Goal: Task Accomplishment & Management: Complete application form

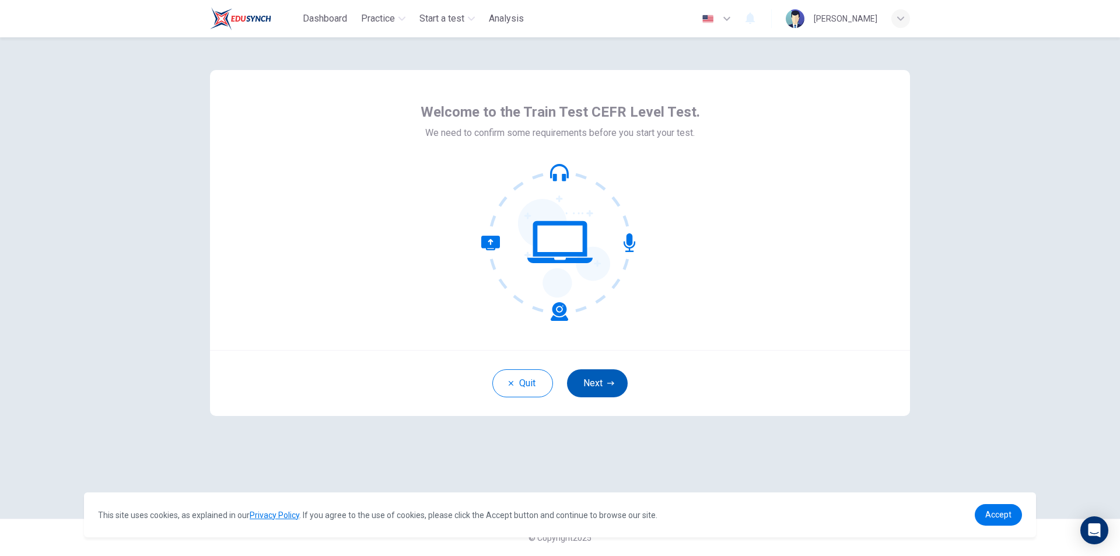
click at [607, 382] on icon "button" at bounding box center [610, 383] width 7 height 7
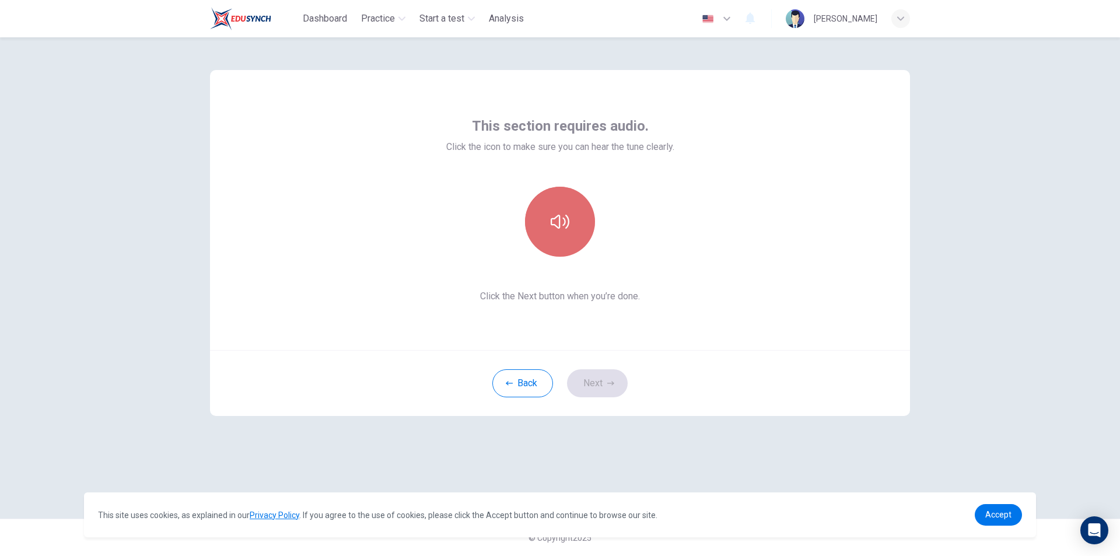
click at [572, 226] on button "button" at bounding box center [560, 222] width 70 height 70
click at [595, 373] on button "Next" at bounding box center [597, 383] width 61 height 28
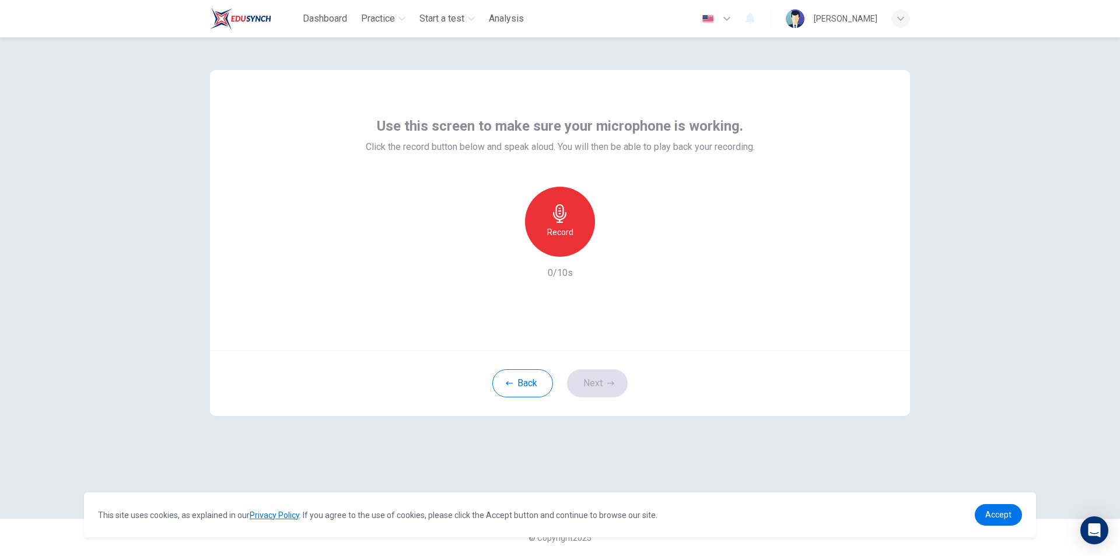
click at [576, 219] on div "Record" at bounding box center [560, 222] width 70 height 70
click at [558, 222] on icon "button" at bounding box center [559, 213] width 13 height 19
click at [553, 226] on h6 "Record" at bounding box center [560, 232] width 26 height 14
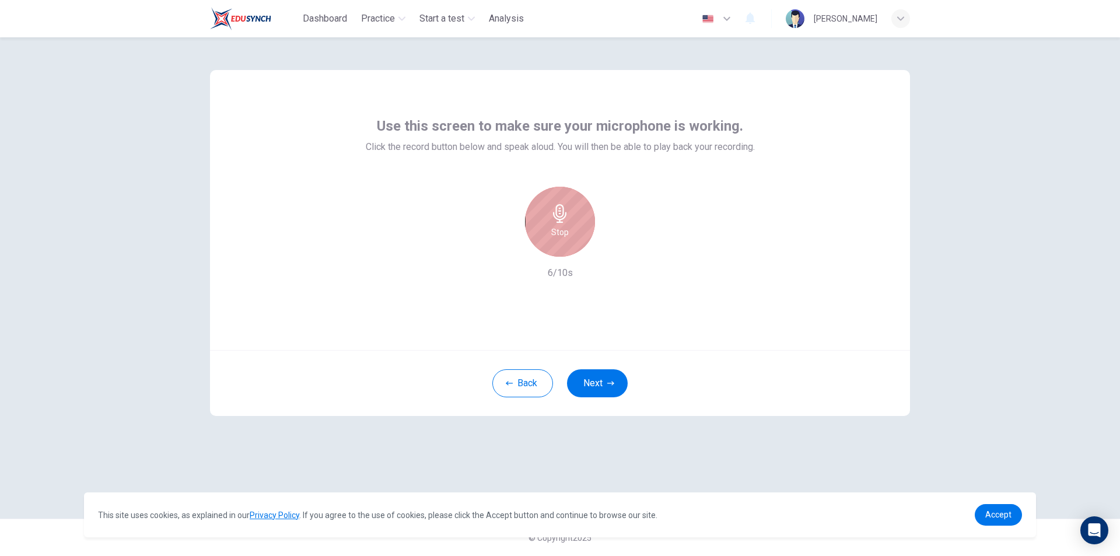
click at [568, 216] on icon "button" at bounding box center [560, 213] width 19 height 19
click at [609, 247] on icon "button" at bounding box center [614, 248] width 12 height 12
click at [832, 360] on div "Back Next" at bounding box center [560, 383] width 700 height 66
click at [610, 249] on icon "button" at bounding box center [614, 248] width 12 height 12
click at [504, 253] on div "button" at bounding box center [506, 247] width 19 height 19
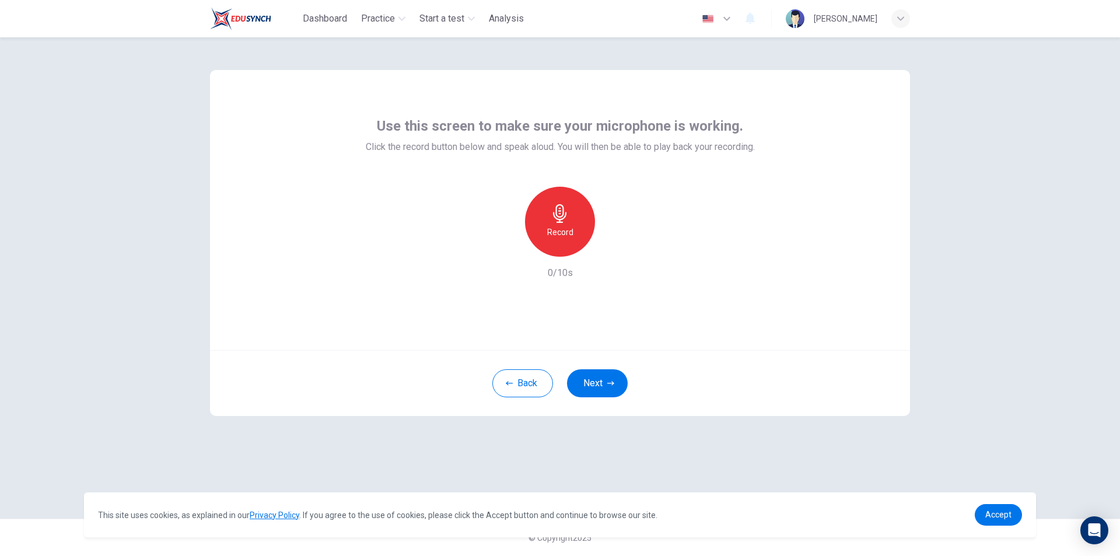
click at [565, 214] on icon "button" at bounding box center [560, 213] width 19 height 19
click at [568, 234] on h6 "Stop" at bounding box center [560, 232] width 18 height 14
click at [613, 253] on icon "button" at bounding box center [614, 248] width 12 height 12
click at [591, 387] on button "Next" at bounding box center [597, 383] width 61 height 28
click at [591, 387] on div "Back Next" at bounding box center [560, 383] width 700 height 66
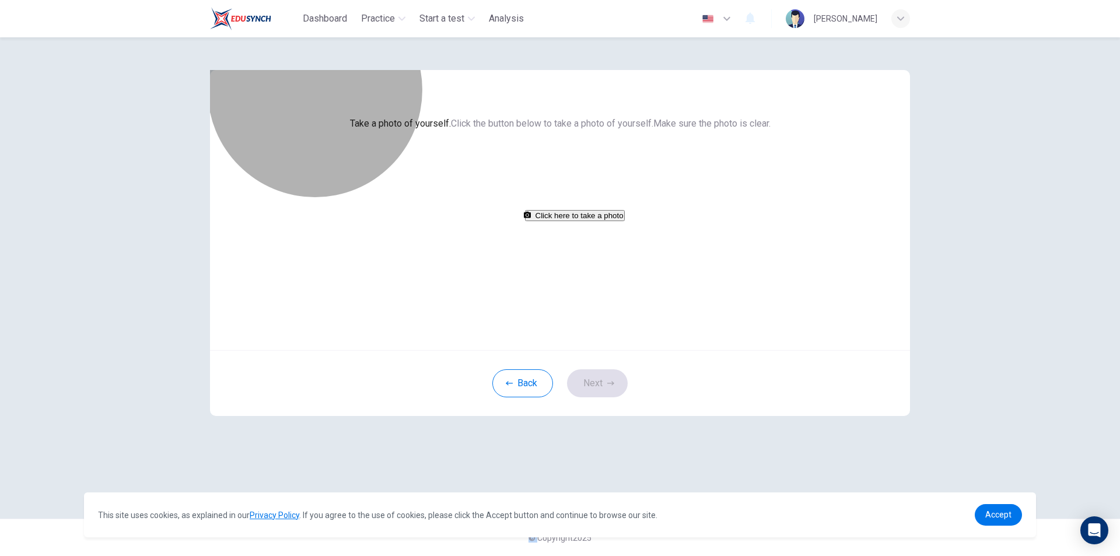
click at [594, 221] on button "Click here to take a photo" at bounding box center [575, 215] width 100 height 11
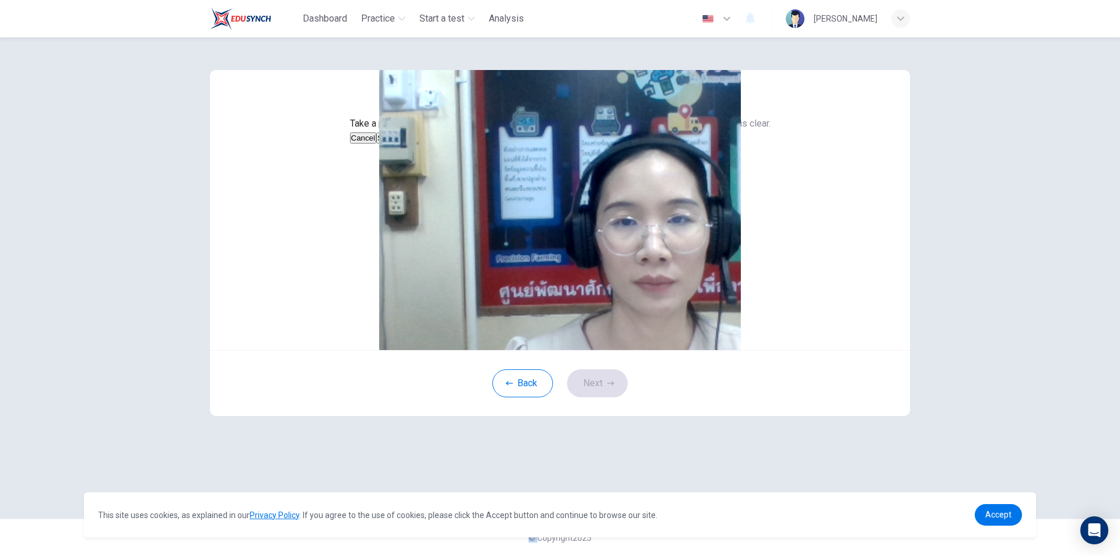
click at [396, 144] on button "Save" at bounding box center [386, 137] width 20 height 11
click at [599, 397] on button "Next" at bounding box center [597, 383] width 61 height 28
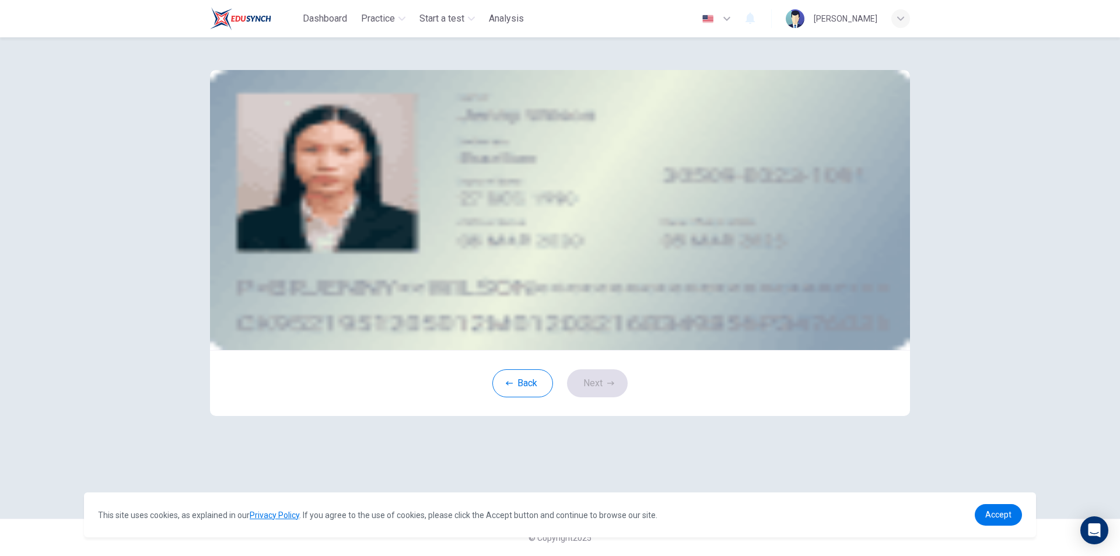
click at [663, 174] on div "Take a photo" at bounding box center [559, 166] width 527 height 15
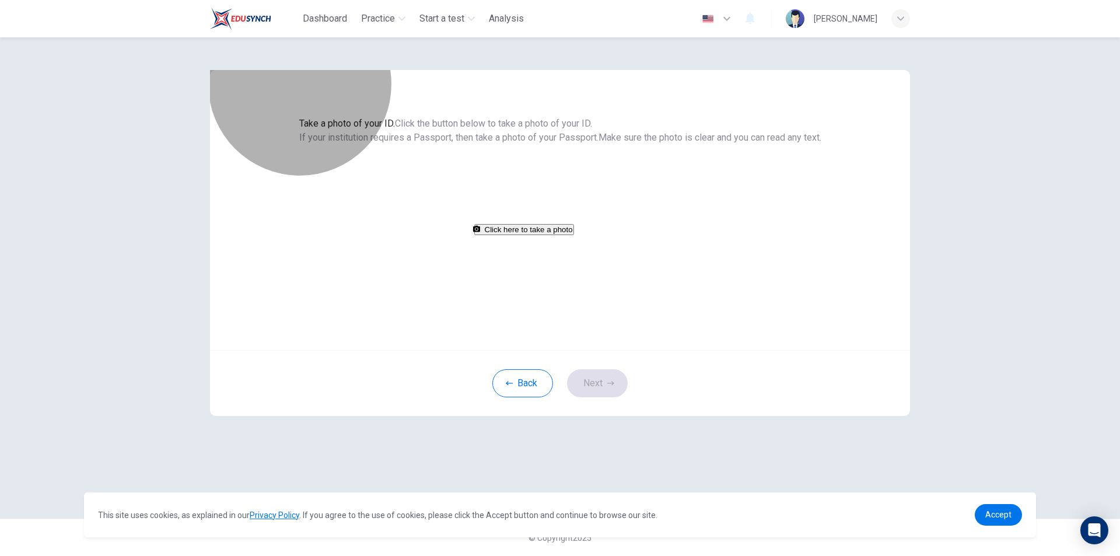
click at [574, 235] on button "Click here to take a photo" at bounding box center [524, 229] width 100 height 11
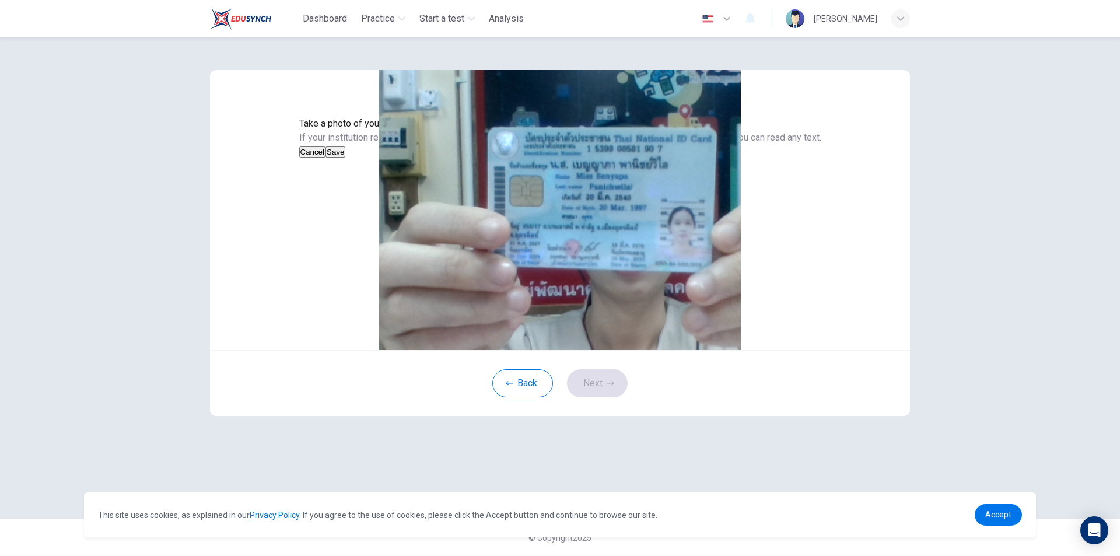
click at [345, 158] on button "Save" at bounding box center [336, 151] width 20 height 11
click at [602, 397] on button "Next" at bounding box center [597, 383] width 61 height 28
click at [602, 450] on div "Take a photo of your ID. Click the button below to take a photo of your ID. If …" at bounding box center [560, 277] width 738 height 481
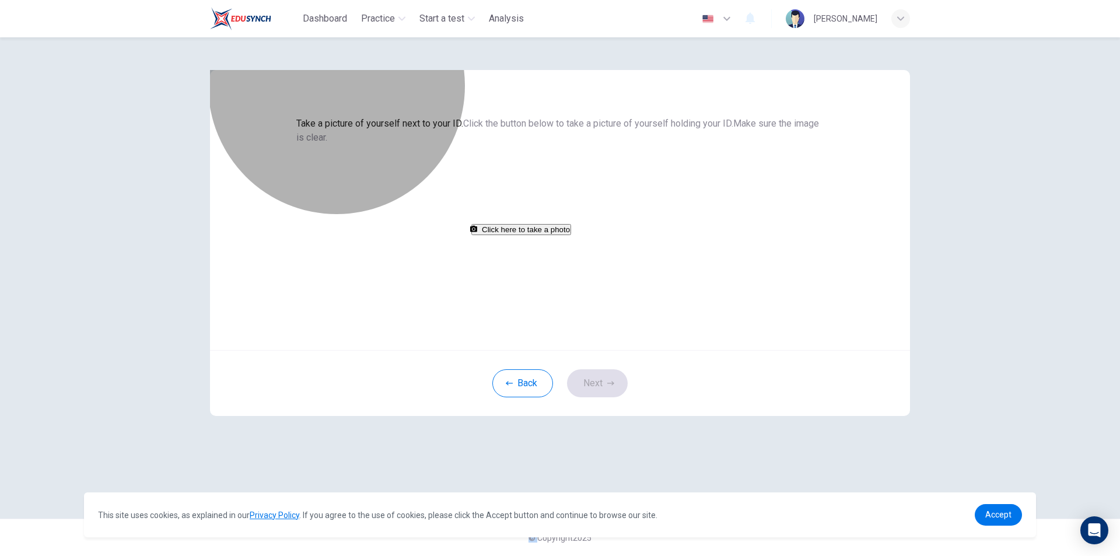
click at [571, 235] on button "Click here to take a photo" at bounding box center [521, 229] width 100 height 11
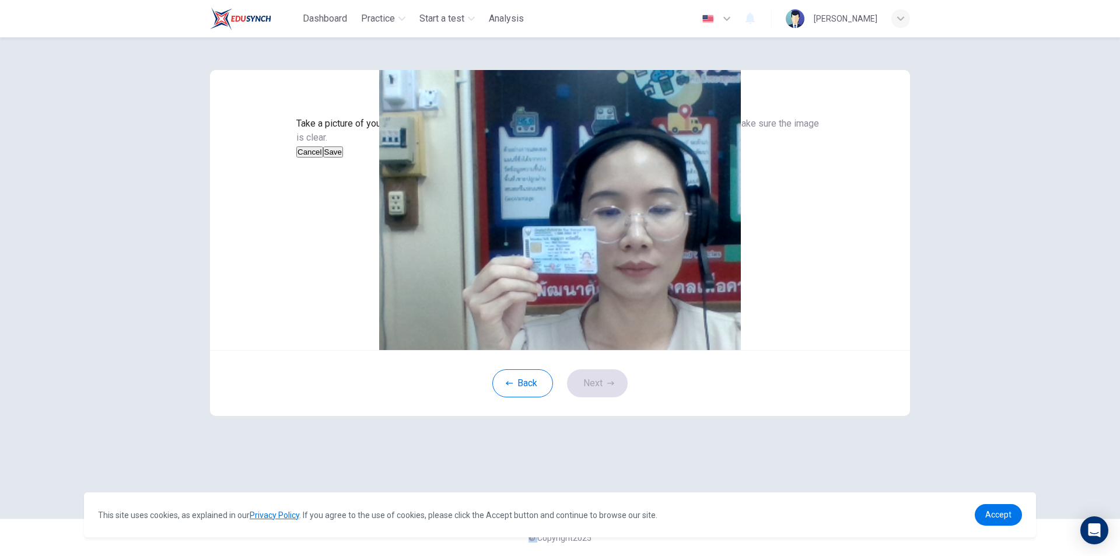
click at [343, 158] on button "Save" at bounding box center [333, 151] width 20 height 11
click at [600, 397] on button "Next" at bounding box center [597, 383] width 61 height 28
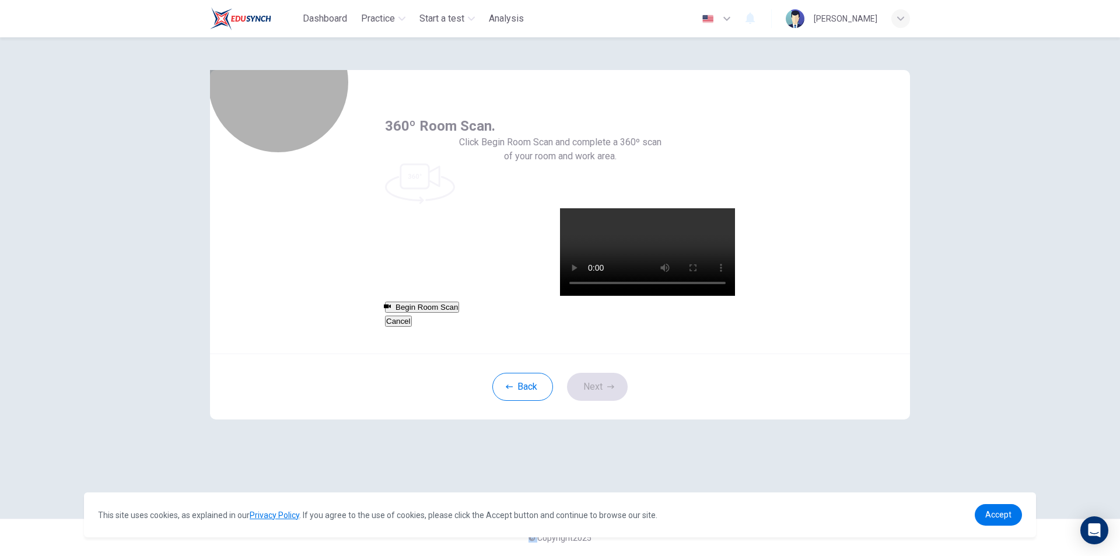
click at [459, 302] on button "Begin Room Scan" at bounding box center [422, 307] width 74 height 11
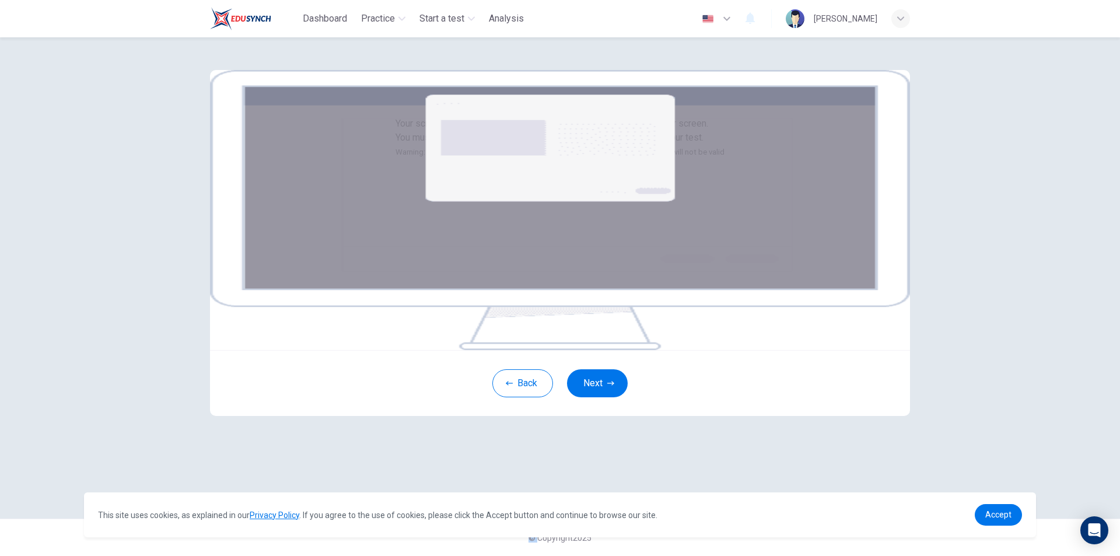
scroll to position [49, 0]
click at [594, 397] on button "Next" at bounding box center [597, 383] width 61 height 28
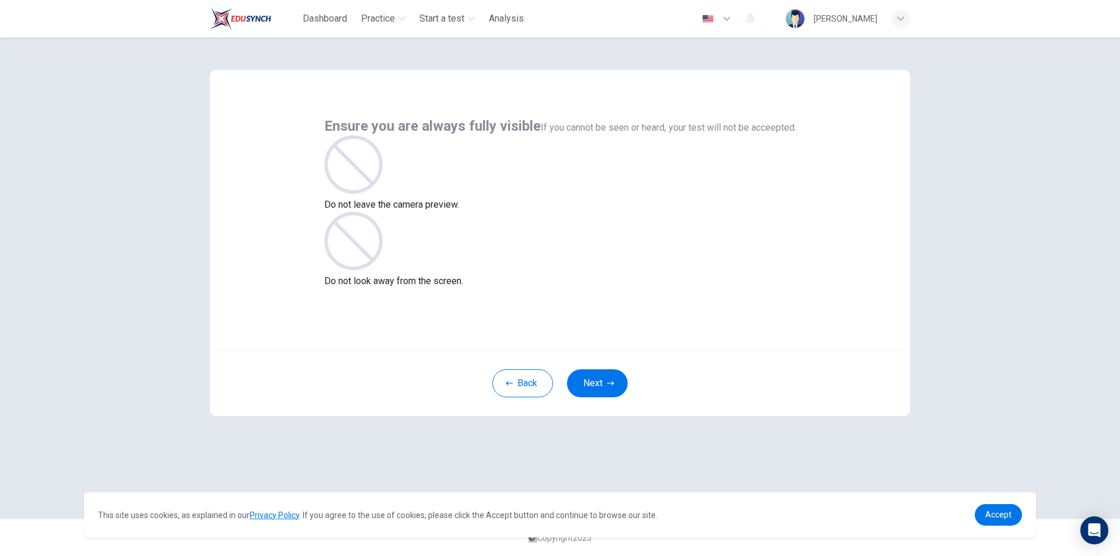
scroll to position [0, 0]
click at [600, 389] on button "Next" at bounding box center [597, 383] width 61 height 28
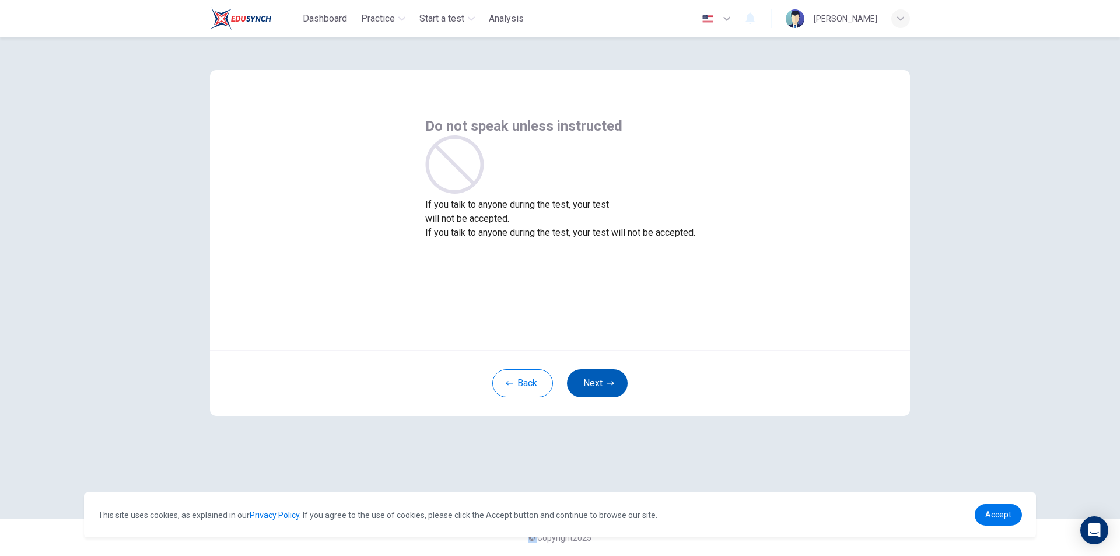
click at [600, 390] on button "Next" at bounding box center [597, 383] width 61 height 28
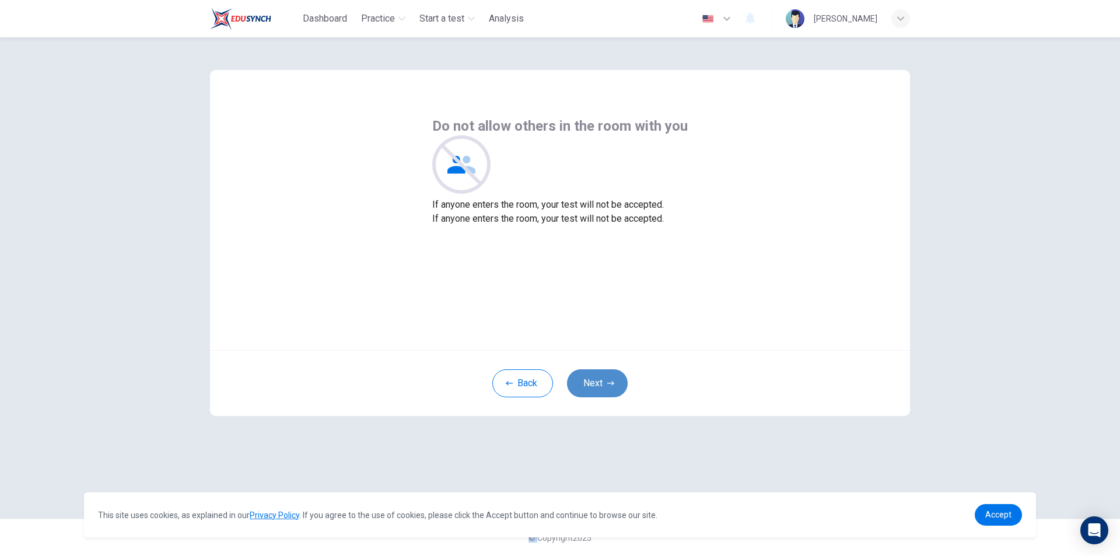
click at [600, 390] on button "Next" at bounding box center [597, 383] width 61 height 28
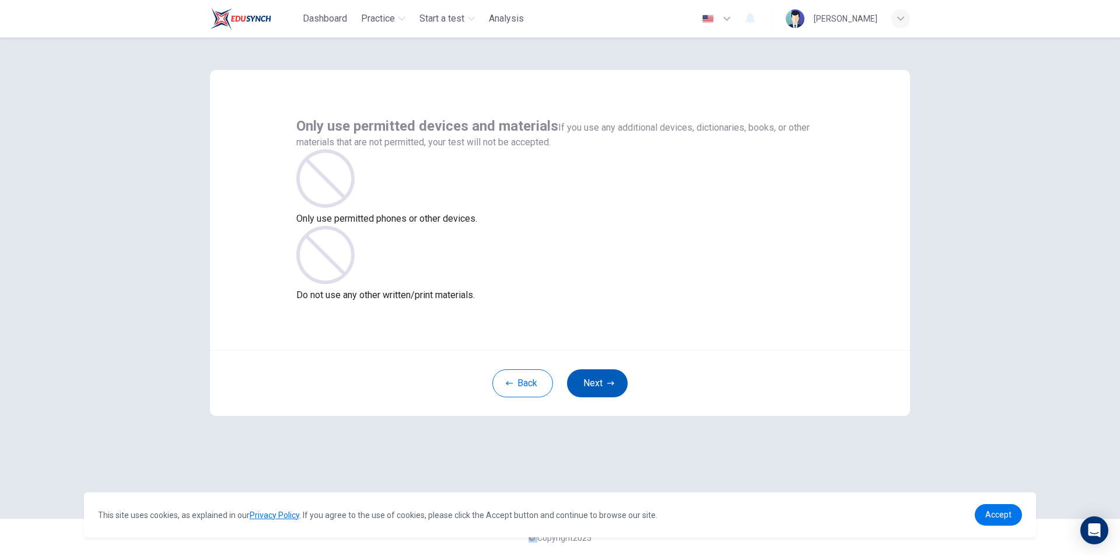
click at [600, 390] on button "Next" at bounding box center [597, 383] width 61 height 28
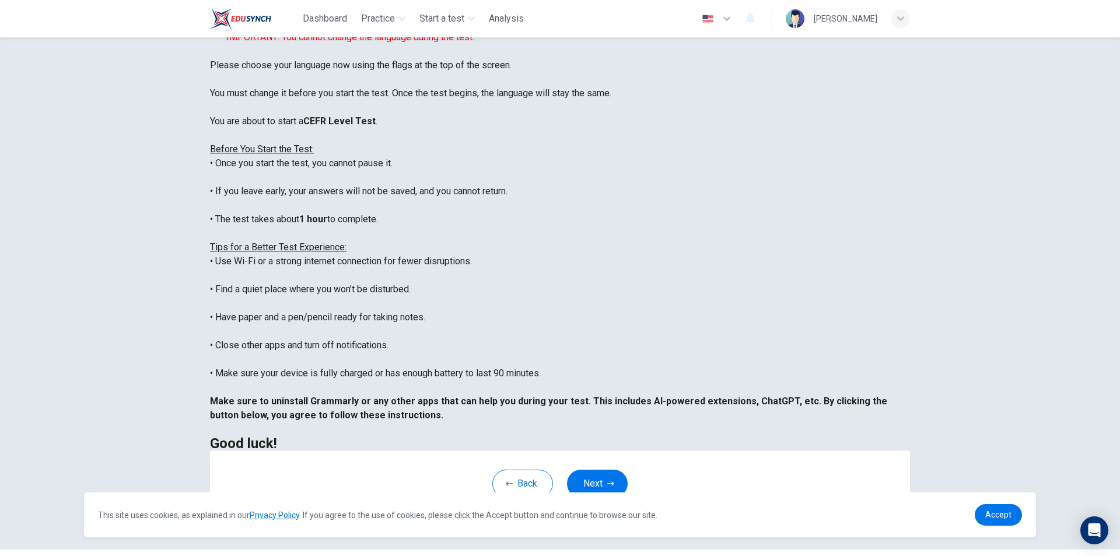
scroll to position [93, 0]
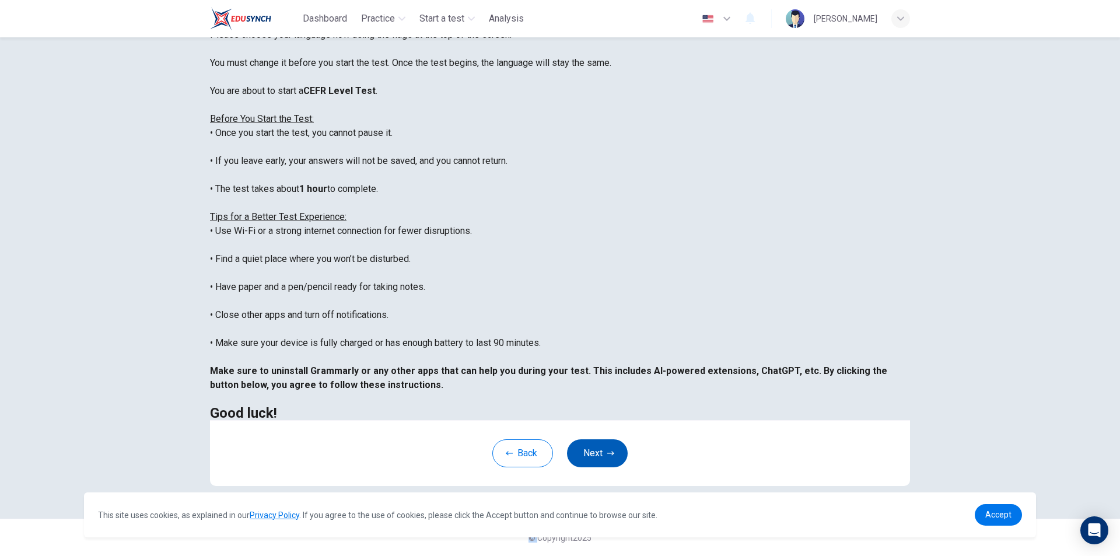
click at [598, 452] on button "Next" at bounding box center [597, 453] width 61 height 28
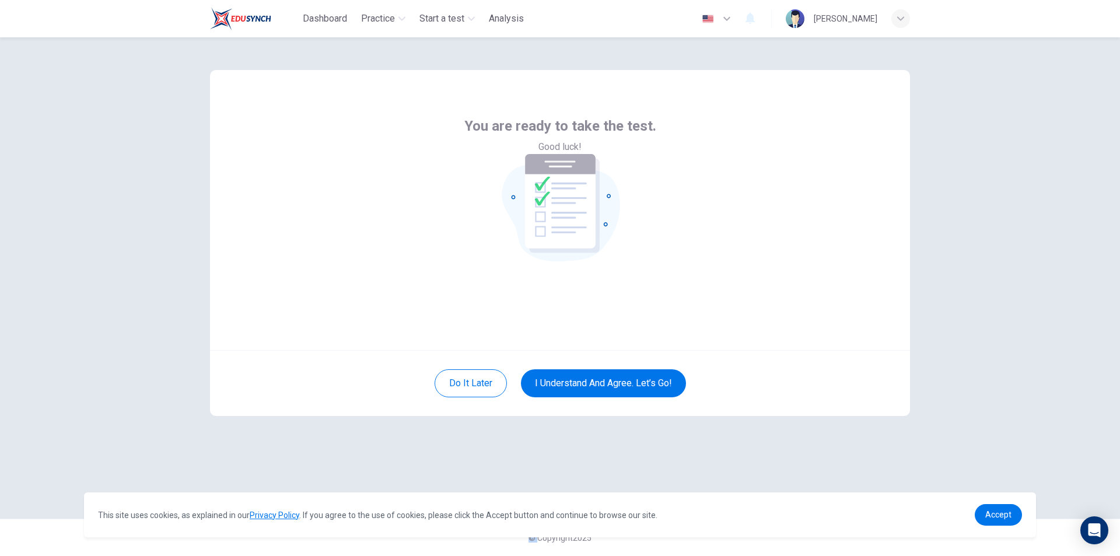
scroll to position [0, 0]
click at [584, 380] on button "I understand and agree. Let’s go!" at bounding box center [603, 383] width 165 height 28
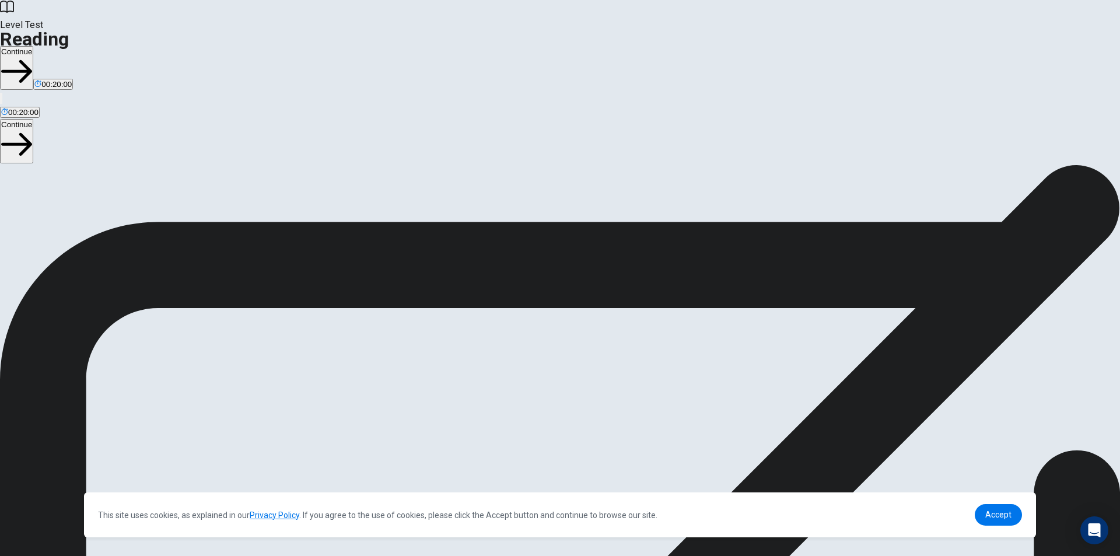
click at [33, 46] on button "Continue" at bounding box center [16, 68] width 33 height 44
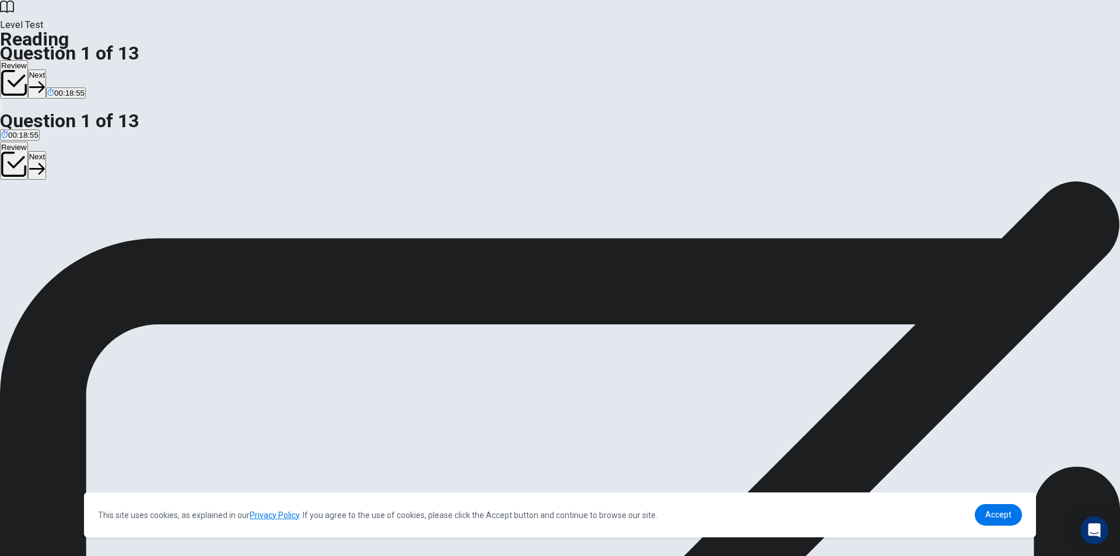
click at [249, 224] on div "B" at bounding box center [198, 228] width 176 height 9
click at [46, 69] on button "Next" at bounding box center [37, 83] width 18 height 29
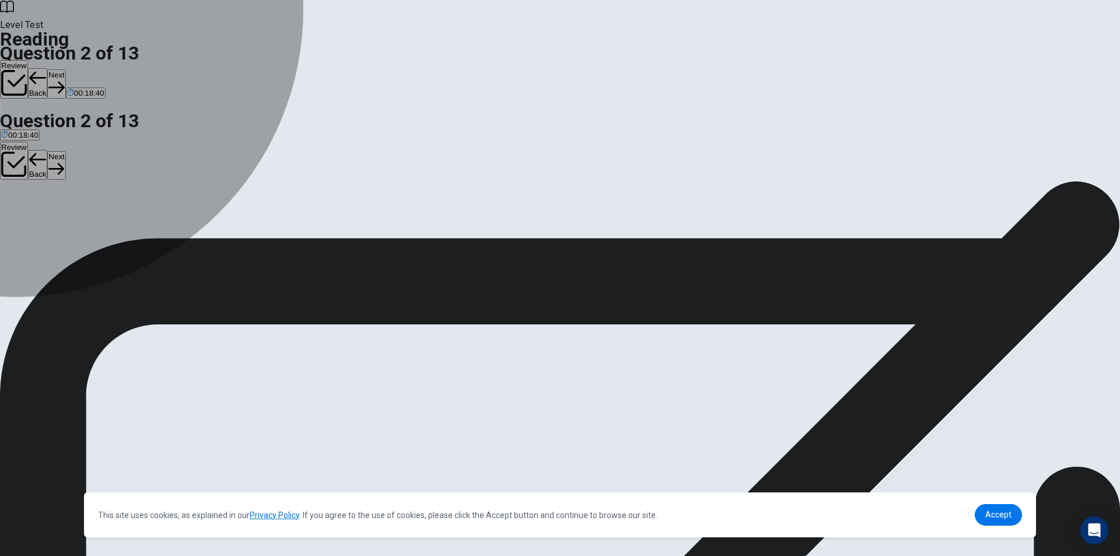
click at [97, 232] on div "C" at bounding box center [76, 228] width 41 height 9
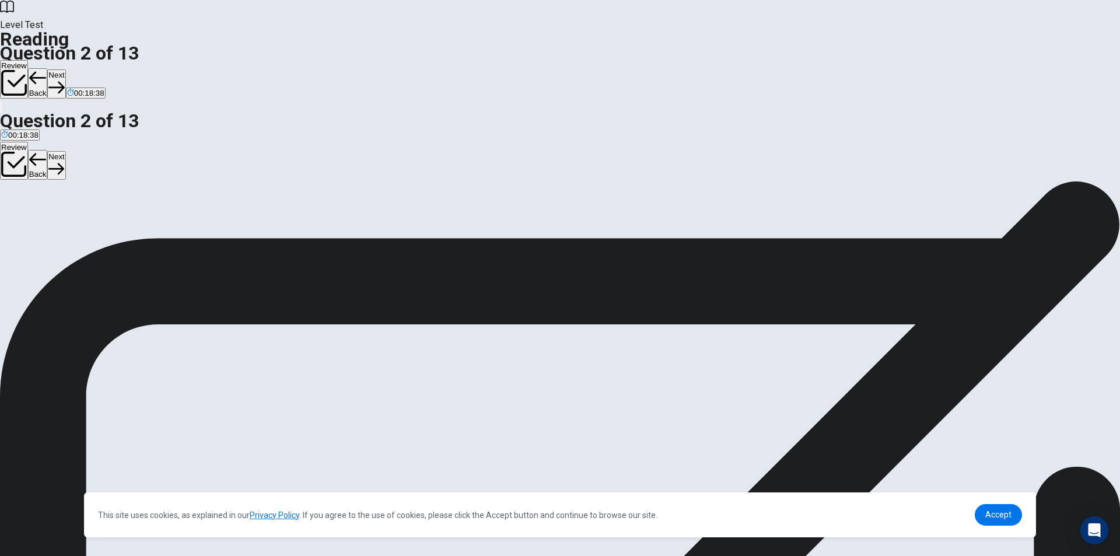
click at [64, 79] on icon "button" at bounding box center [56, 87] width 16 height 16
click at [246, 224] on div "B" at bounding box center [176, 228] width 151 height 9
click at [65, 69] on button "Next" at bounding box center [56, 83] width 18 height 29
click at [149, 233] on div "C" at bounding box center [123, 228] width 52 height 9
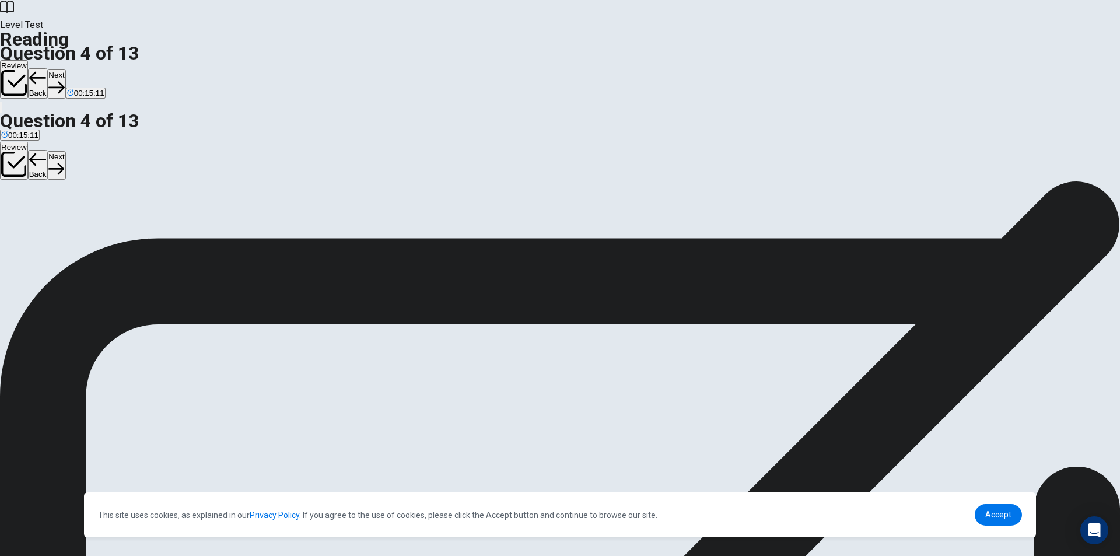
click at [65, 69] on button "Next" at bounding box center [56, 83] width 18 height 29
click at [329, 233] on div "D" at bounding box center [401, 228] width 145 height 9
click at [65, 69] on button "Next" at bounding box center [56, 83] width 18 height 29
click at [329, 233] on span "By making them feel their lives aren't as exciting as others'" at bounding box center [227, 237] width 201 height 9
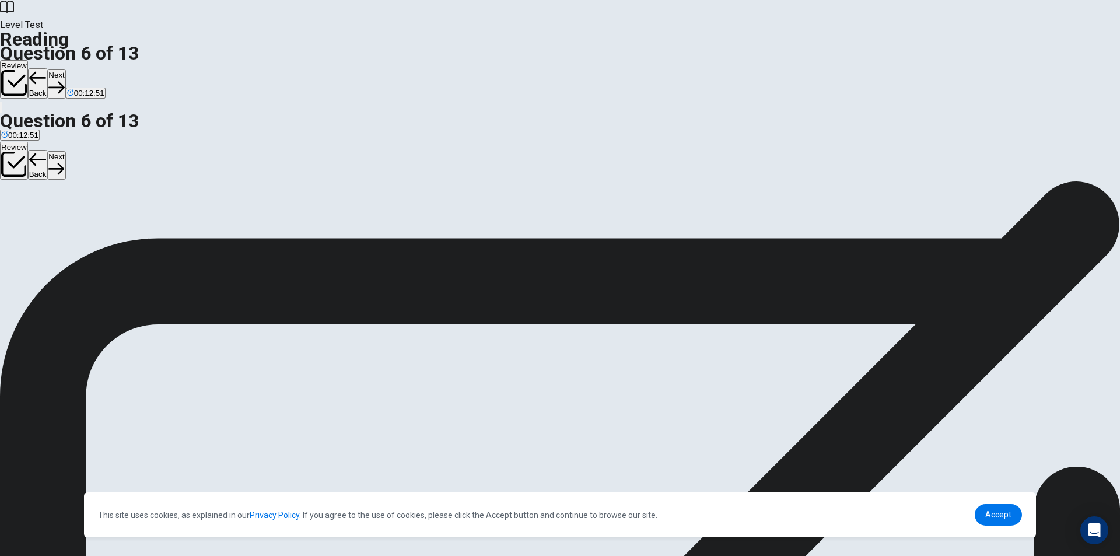
click at [329, 233] on span "By making them feel their lives aren't as exciting as others'" at bounding box center [227, 237] width 201 height 9
click at [65, 69] on button "Next" at bounding box center [56, 83] width 18 height 29
click at [86, 233] on span "stay the same" at bounding box center [62, 237] width 48 height 9
click at [65, 69] on button "Next" at bounding box center [56, 83] width 18 height 29
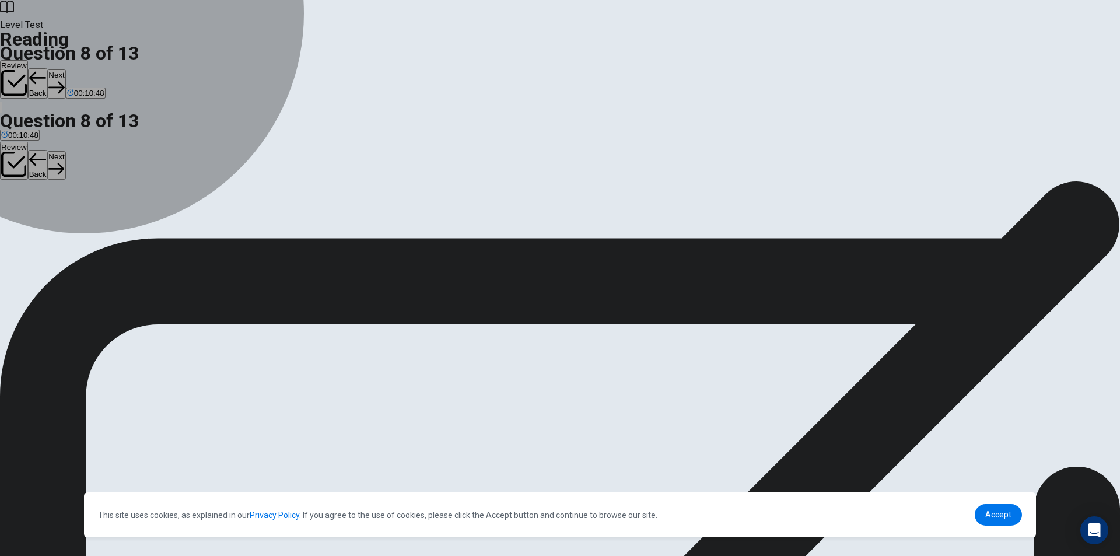
click at [376, 242] on span "Information shared on social media may reach a wider audience than expected." at bounding box center [513, 237] width 274 height 9
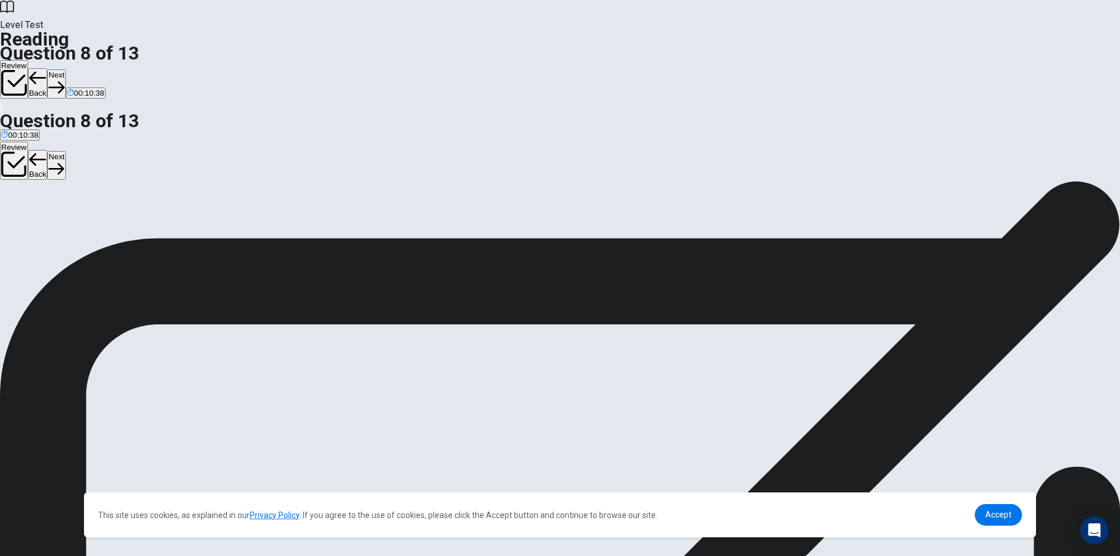
click at [65, 69] on button "Next" at bounding box center [56, 83] width 18 height 29
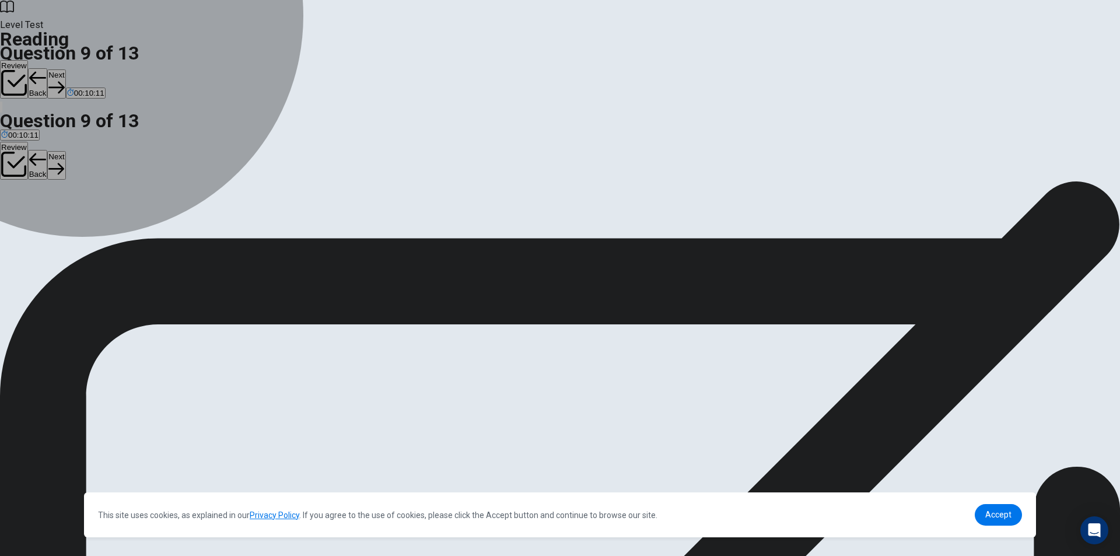
click at [407, 242] on span "Completely replacing all in-person interactions" at bounding box center [486, 237] width 159 height 9
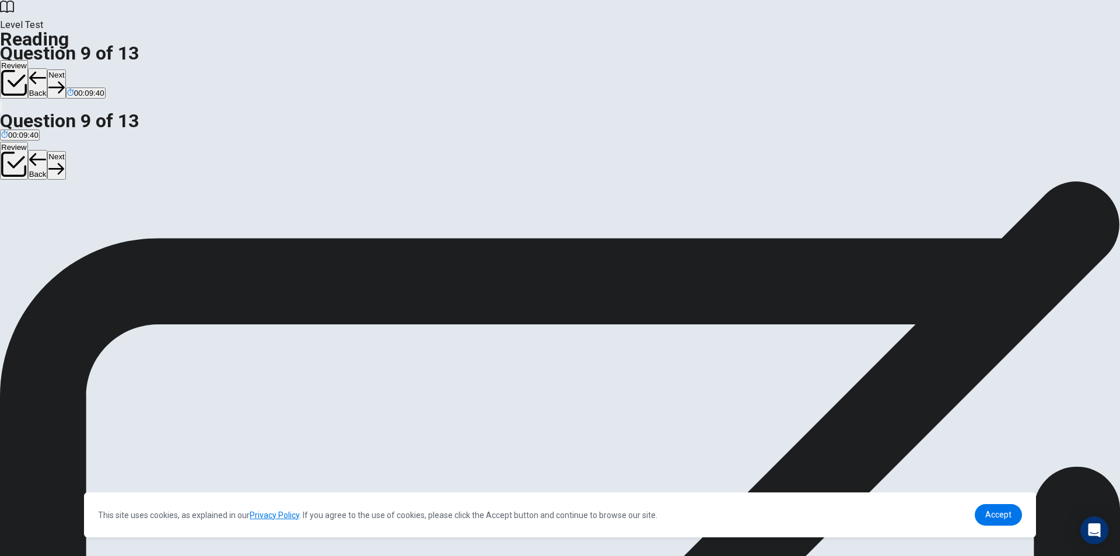
click at [771, 5] on div "Level Test Reading Question 9 of 13 Review Back Next 00:09:40" at bounding box center [560, 57] width 1120 height 114
click at [65, 69] on button "Next" at bounding box center [56, 83] width 18 height 29
click at [336, 242] on span "By finding a balance and setting limits" at bounding box center [355, 237] width 130 height 9
click at [65, 69] on button "Next" at bounding box center [56, 83] width 18 height 29
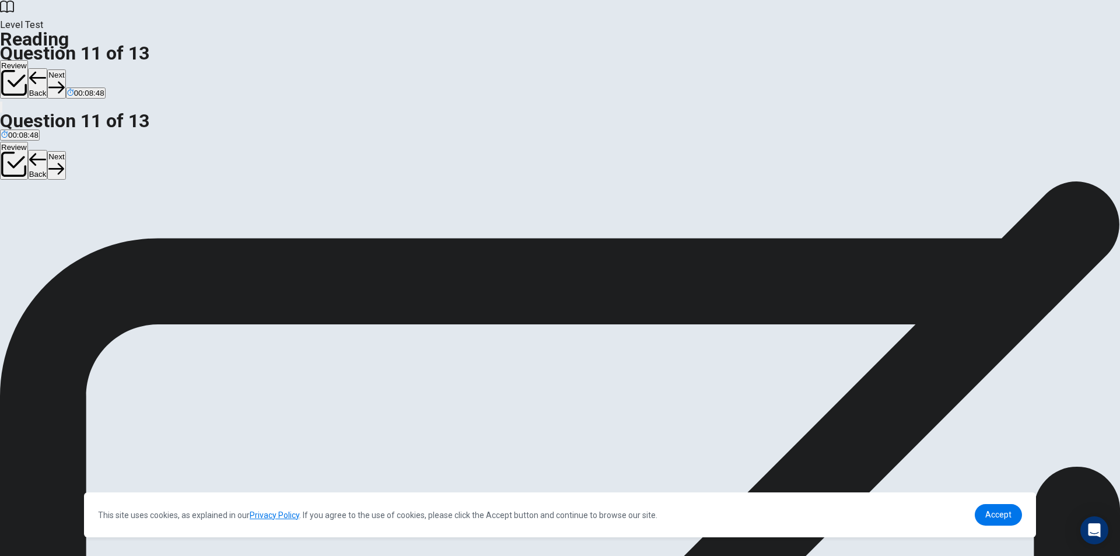
click at [700, 352] on input at bounding box center [660, 357] width 81 height 11
click at [932, 366] on input at bounding box center [972, 371] width 81 height 11
click at [65, 69] on button "Next" at bounding box center [56, 83] width 18 height 29
click at [86, 352] on input at bounding box center [46, 357] width 81 height 11
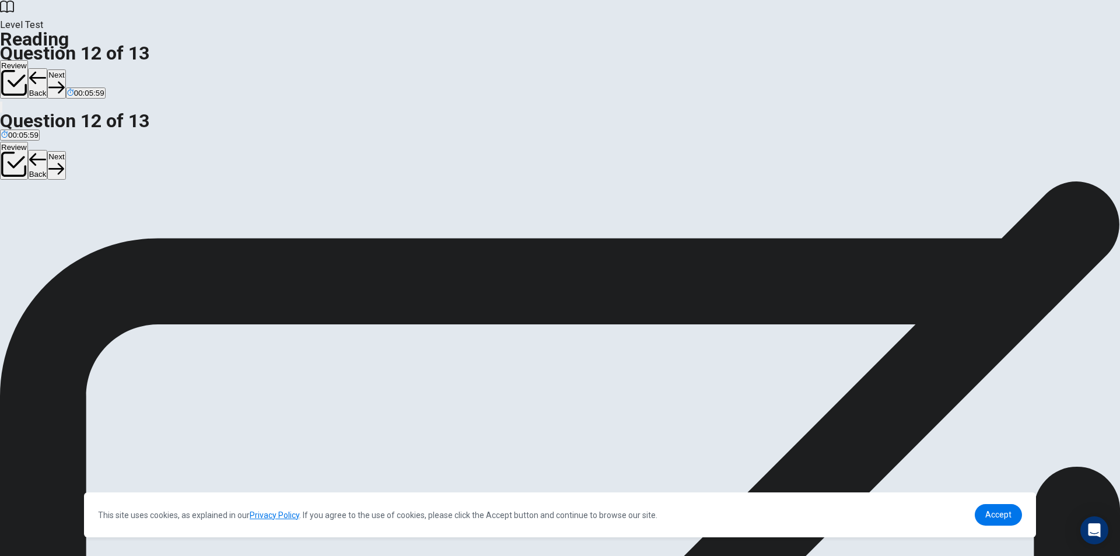
click at [65, 69] on button "Next" at bounding box center [56, 83] width 18 height 29
click at [755, 60] on div "Review Back Next 00:05:59" at bounding box center [560, 80] width 1120 height 40
drag, startPoint x: 683, startPoint y: 337, endPoint x: 620, endPoint y: 315, distance: 67.0
drag, startPoint x: 472, startPoint y: 253, endPoint x: 487, endPoint y: 257, distance: 15.1
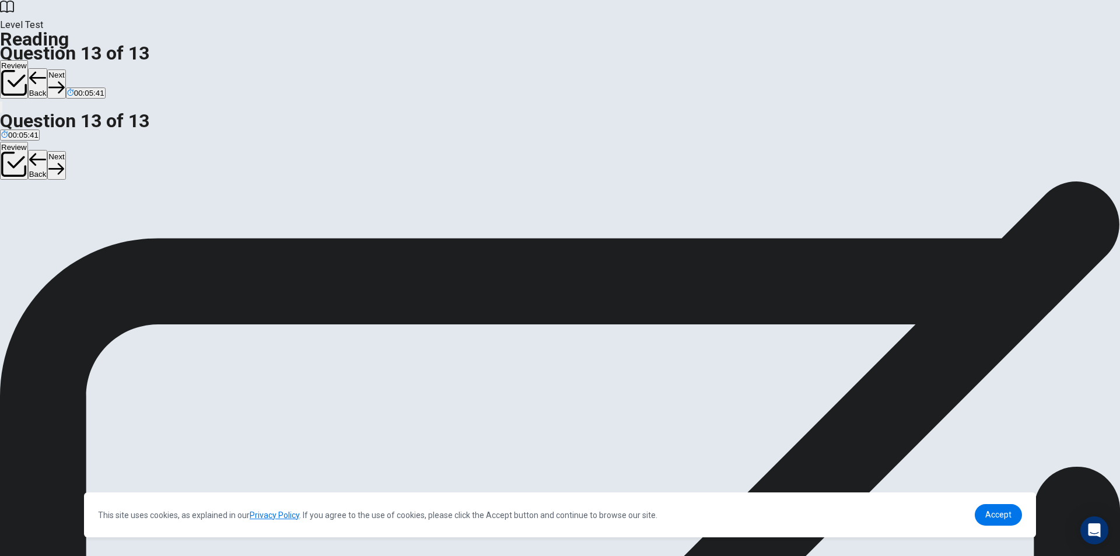
drag, startPoint x: 465, startPoint y: 255, endPoint x: 714, endPoint y: 280, distance: 249.8
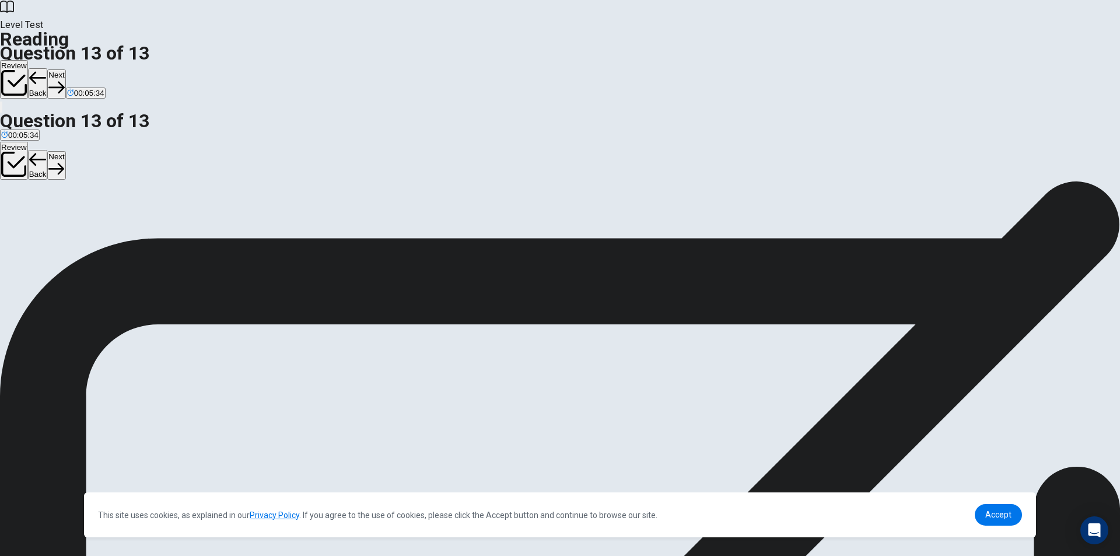
click at [578, 285] on strong "VIEW TEXT." at bounding box center [553, 290] width 49 height 11
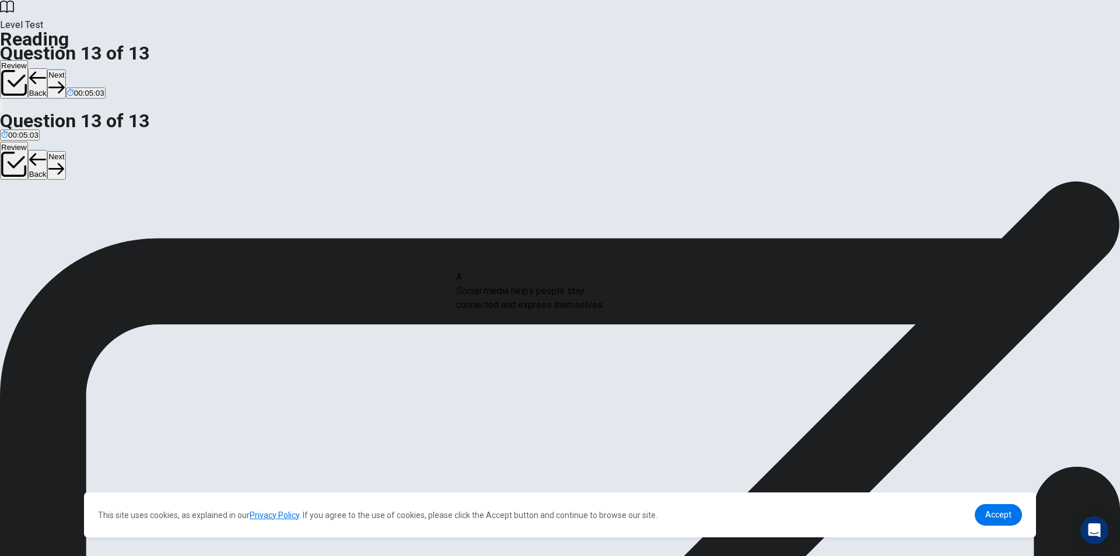
drag, startPoint x: 309, startPoint y: 299, endPoint x: 539, endPoint y: 308, distance: 230.6
drag, startPoint x: 300, startPoint y: 293, endPoint x: 513, endPoint y: 343, distance: 218.7
drag, startPoint x: 294, startPoint y: 361, endPoint x: 513, endPoint y: 386, distance: 220.3
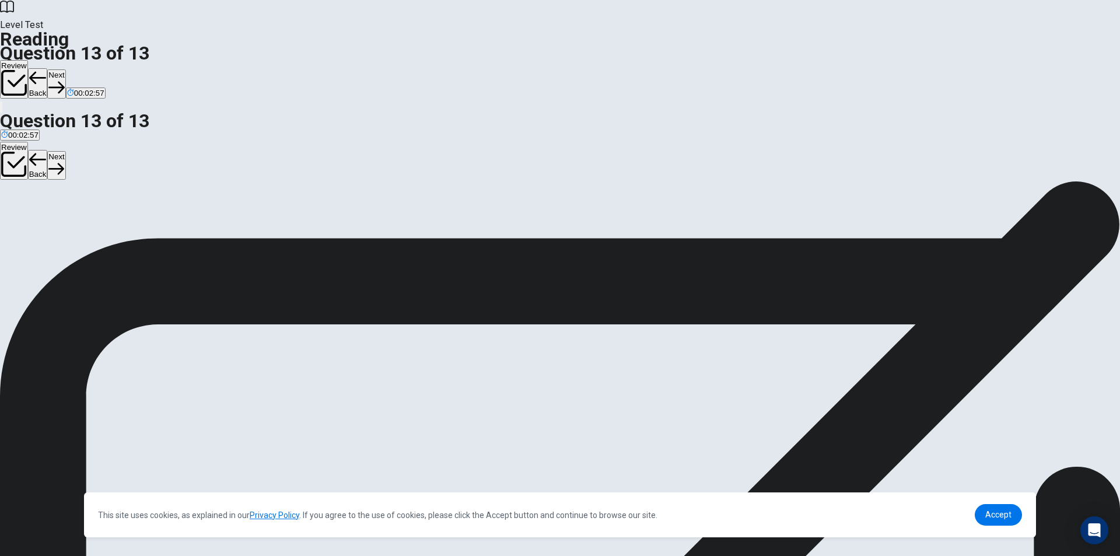
drag, startPoint x: 315, startPoint y: 358, endPoint x: 537, endPoint y: 347, distance: 223.2
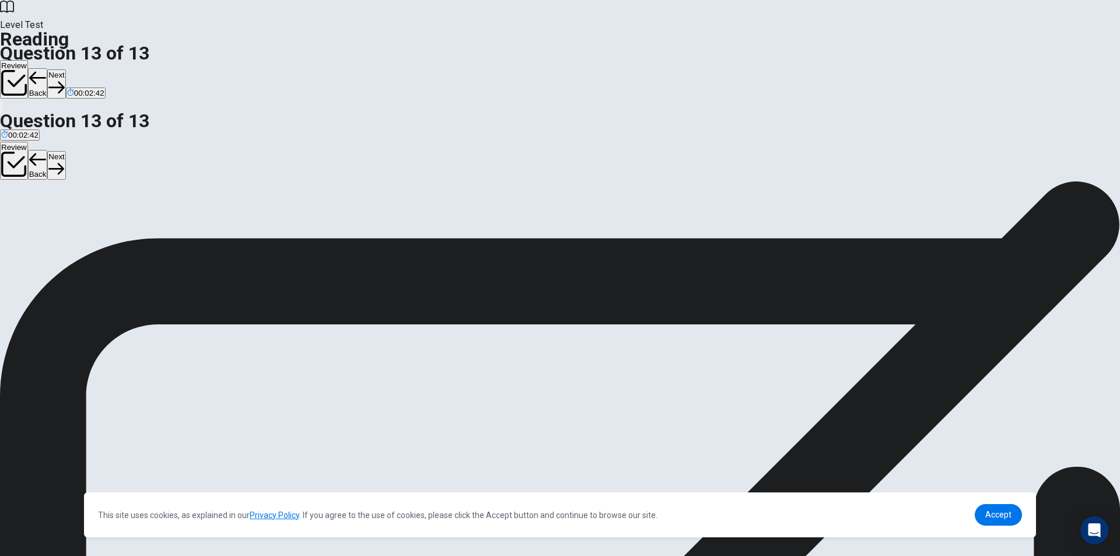
drag, startPoint x: 296, startPoint y: 375, endPoint x: 508, endPoint y: 374, distance: 211.8
click at [48, 68] on button "Back" at bounding box center [38, 83] width 20 height 30
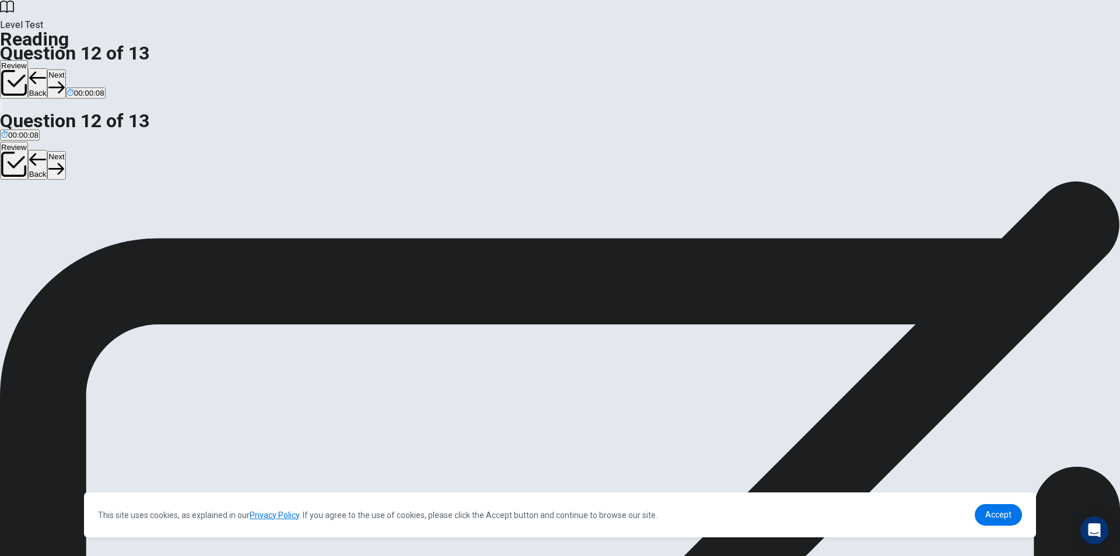
click at [65, 69] on button "Next" at bounding box center [56, 83] width 18 height 29
click at [28, 60] on button "Review" at bounding box center [14, 79] width 28 height 39
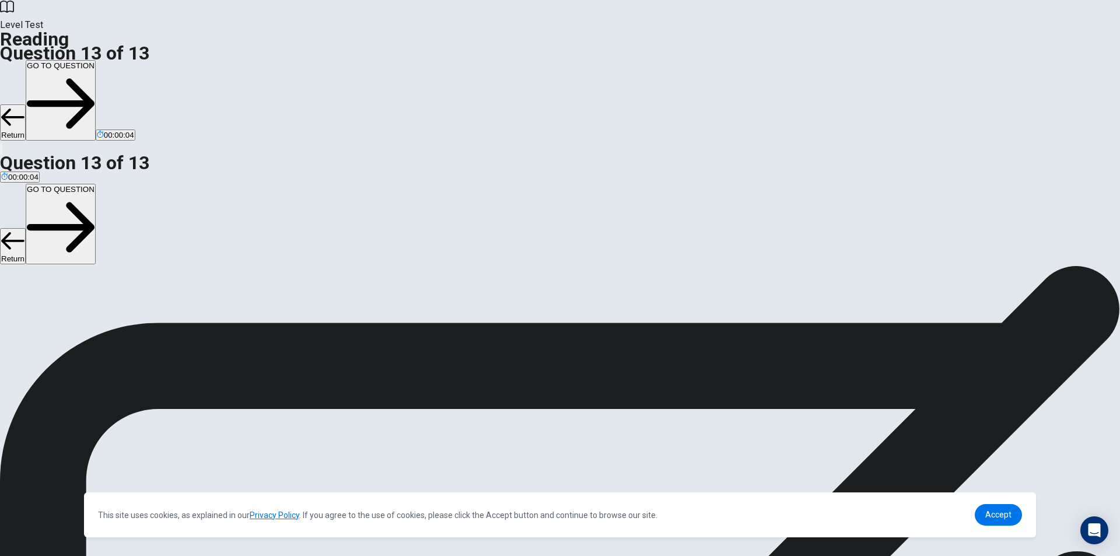
scroll to position [116, 0]
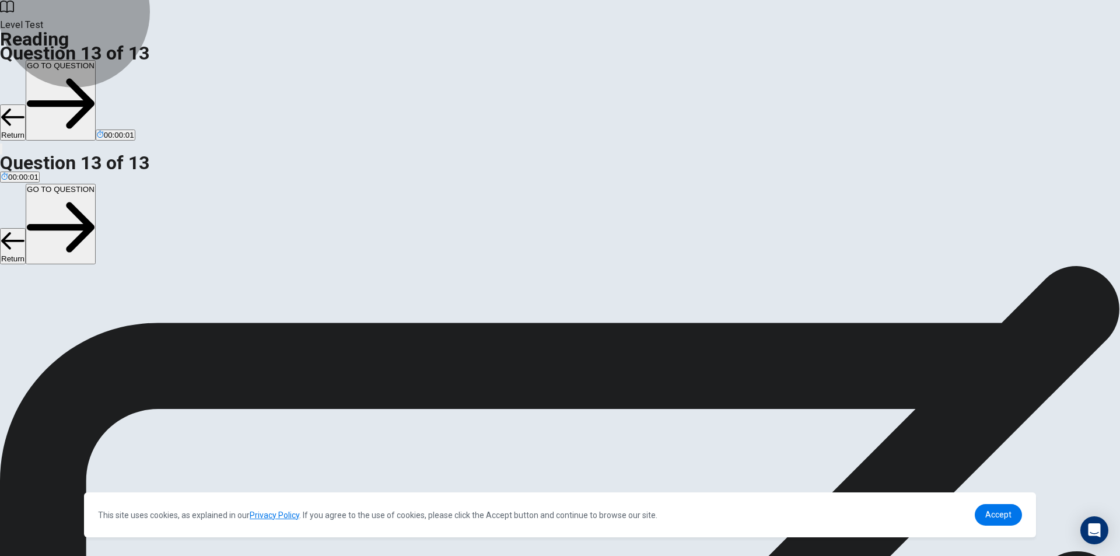
click at [96, 60] on button "GO TO QUESTION" at bounding box center [61, 100] width 70 height 81
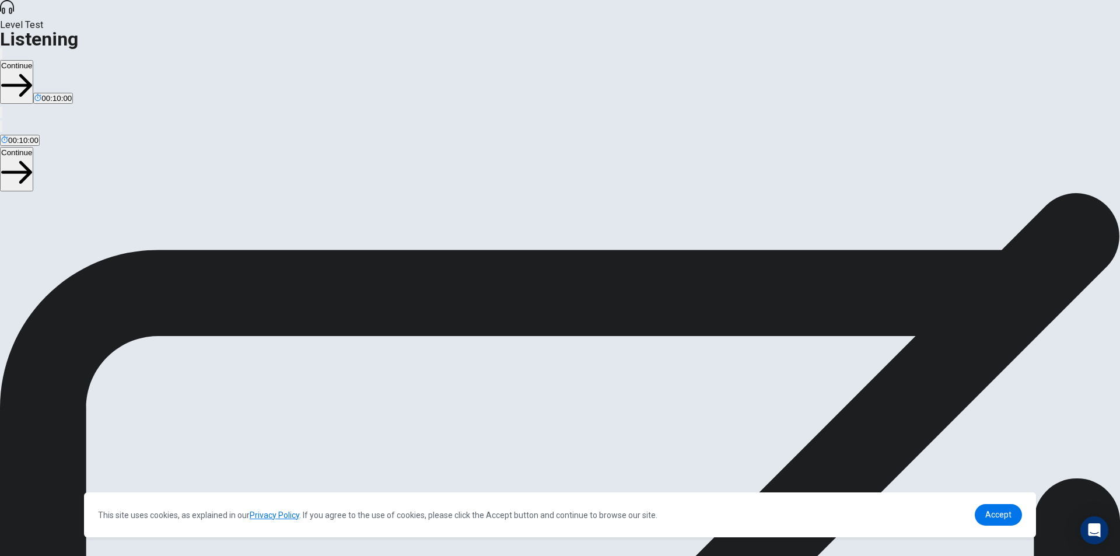
scroll to position [4, 0]
click at [32, 70] on icon "button" at bounding box center [16, 85] width 31 height 31
click at [33, 60] on button "Continue" at bounding box center [16, 82] width 33 height 44
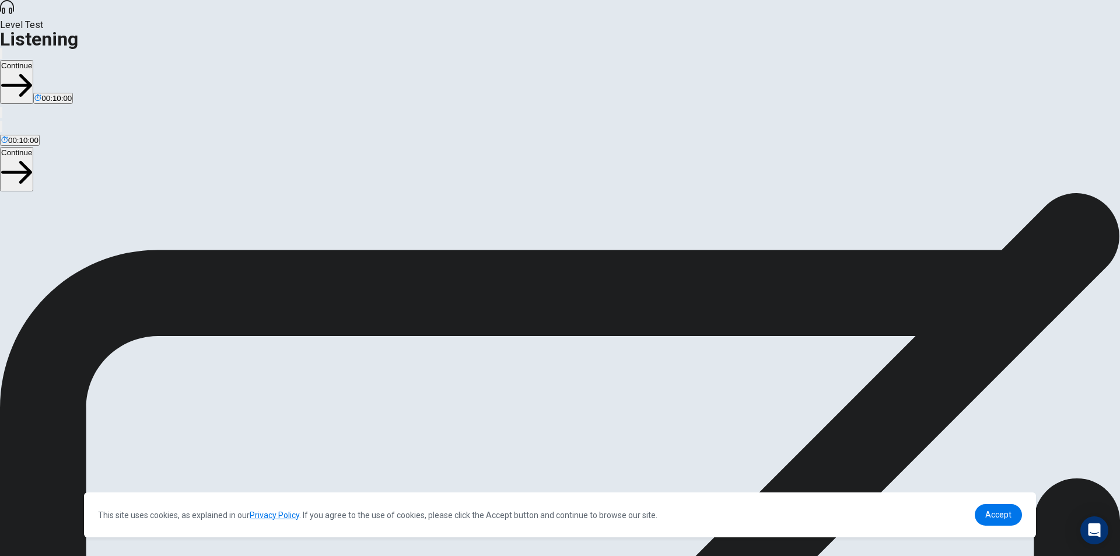
click at [742, 46] on div "Continue 00:10:00" at bounding box center [560, 75] width 1120 height 59
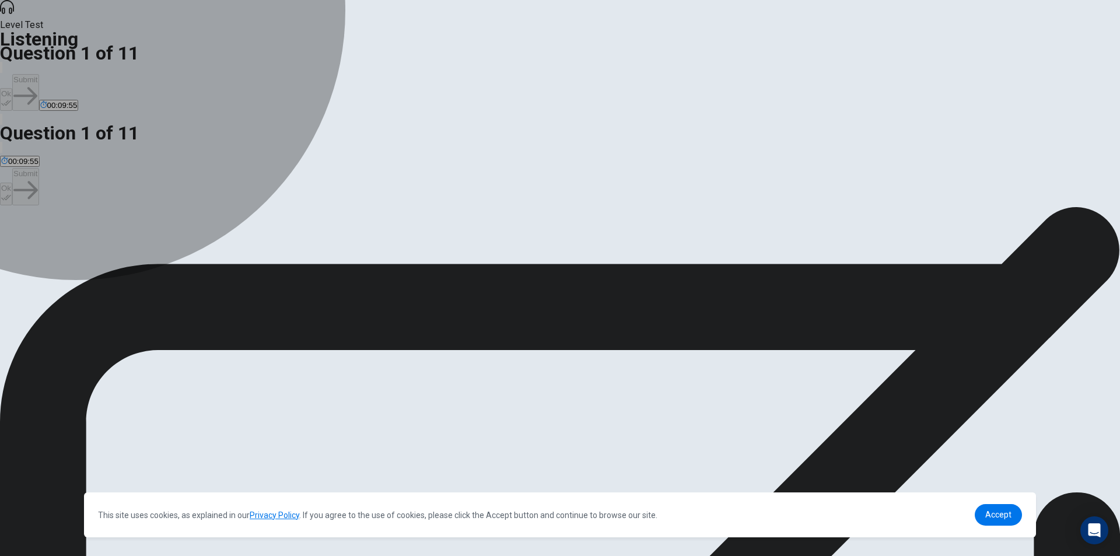
click at [143, 244] on span "A video game that was recently released." at bounding box center [72, 248] width 142 height 9
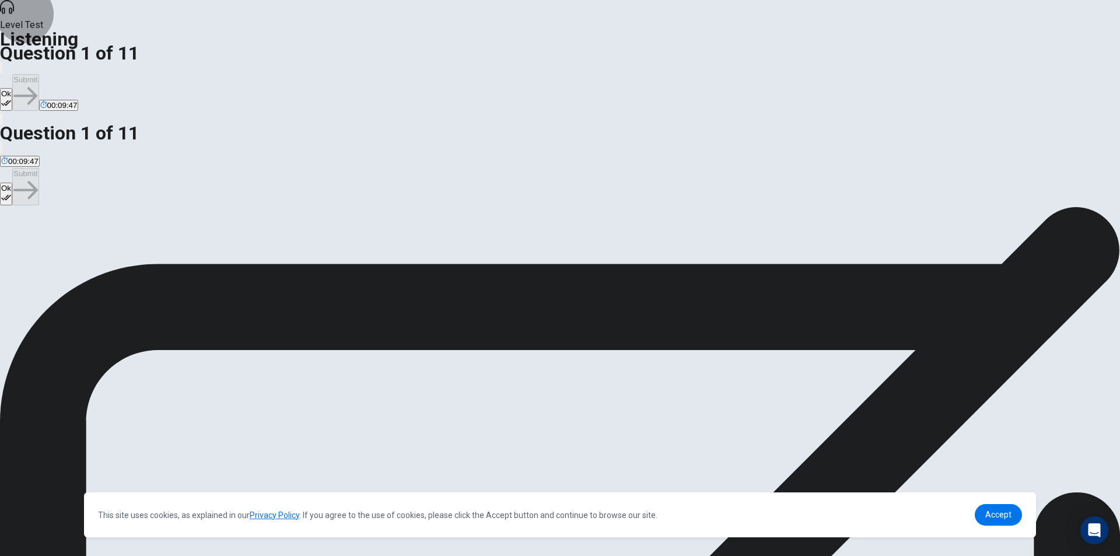
click at [11, 98] on icon "button" at bounding box center [6, 103] width 10 height 10
click at [39, 74] on button "Submit" at bounding box center [25, 92] width 26 height 37
click at [404, 253] on span "The character customization and upgrades." at bounding box center [329, 248] width 149 height 9
click at [12, 88] on button "Ok" at bounding box center [6, 99] width 12 height 23
click at [39, 74] on button "Submit" at bounding box center [25, 92] width 26 height 37
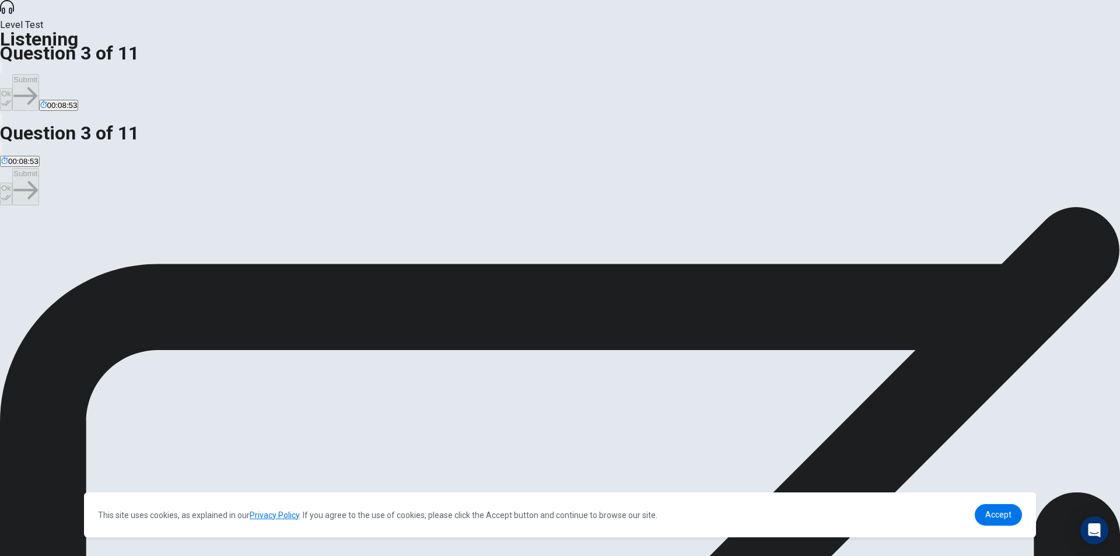
click at [48, 236] on div "B" at bounding box center [38, 240] width 19 height 9
click at [12, 88] on button "Ok" at bounding box center [6, 99] width 12 height 23
click at [705, 60] on div "Ok Submit 00:08:31" at bounding box center [560, 86] width 1120 height 52
click at [39, 74] on button "Submit" at bounding box center [25, 92] width 26 height 37
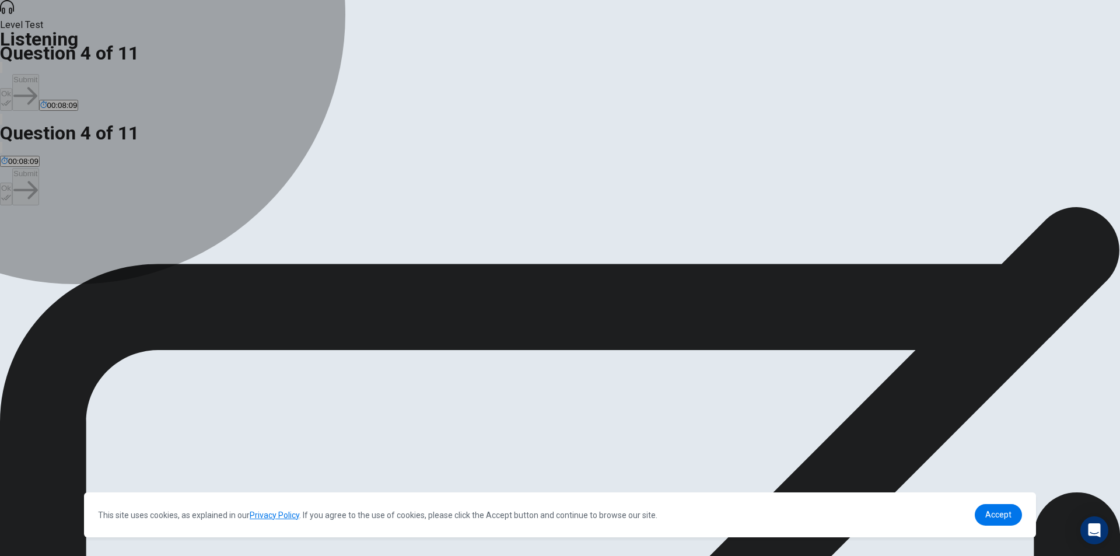
click at [270, 253] on span "The special moves of the Warrior class." at bounding box center [202, 248] width 136 height 9
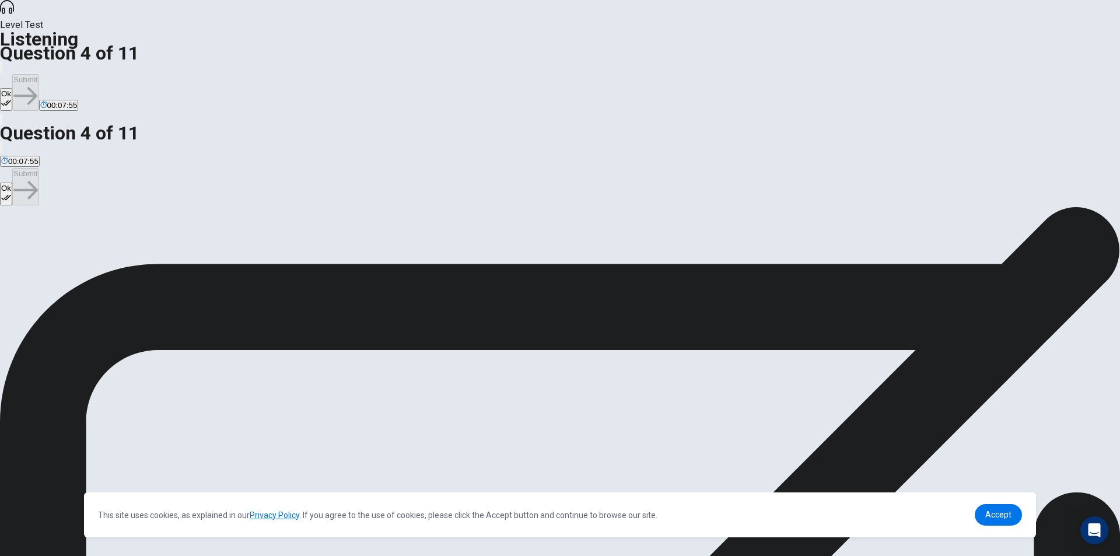
click at [131, 244] on span "The graphics." at bounding box center [107, 248] width 47 height 9
click at [270, 253] on span "The special moves of the Warrior class." at bounding box center [202, 248] width 136 height 9
click at [12, 88] on button "Ok" at bounding box center [6, 99] width 12 height 23
click at [39, 74] on button "Submit" at bounding box center [25, 92] width 26 height 37
click at [511, 253] on span "Tey are stuck on a boss battle." at bounding box center [470, 248] width 105 height 9
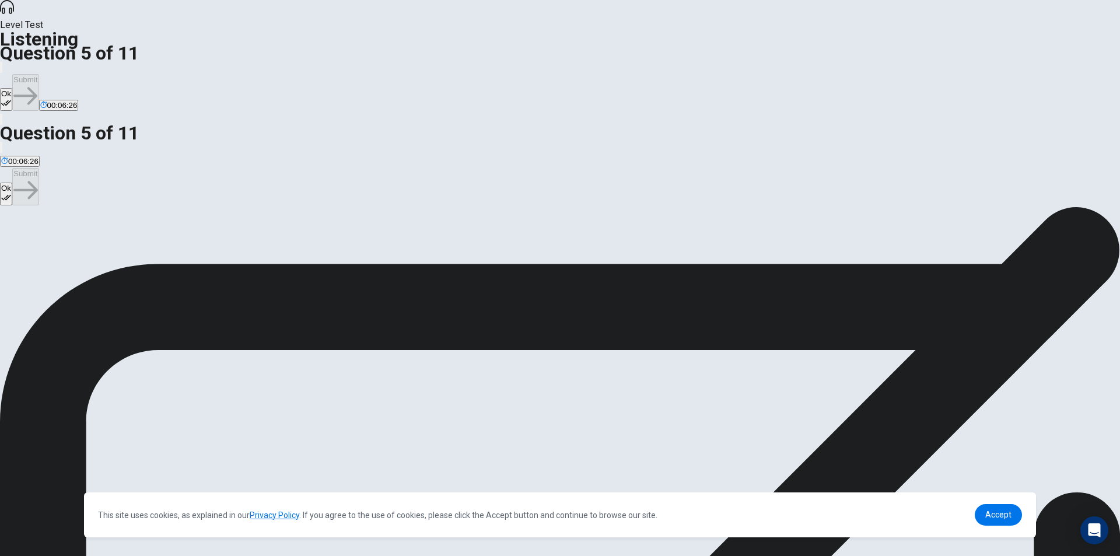
drag, startPoint x: 688, startPoint y: 25, endPoint x: 767, endPoint y: 30, distance: 78.9
click at [12, 88] on button "Ok" at bounding box center [6, 99] width 12 height 23
click at [39, 74] on button "Submit" at bounding box center [25, 92] width 26 height 37
click at [341, 244] on span "They are difficult but satisfying to beat." at bounding box center [274, 248] width 132 height 9
click at [12, 88] on button "Ok" at bounding box center [6, 99] width 12 height 23
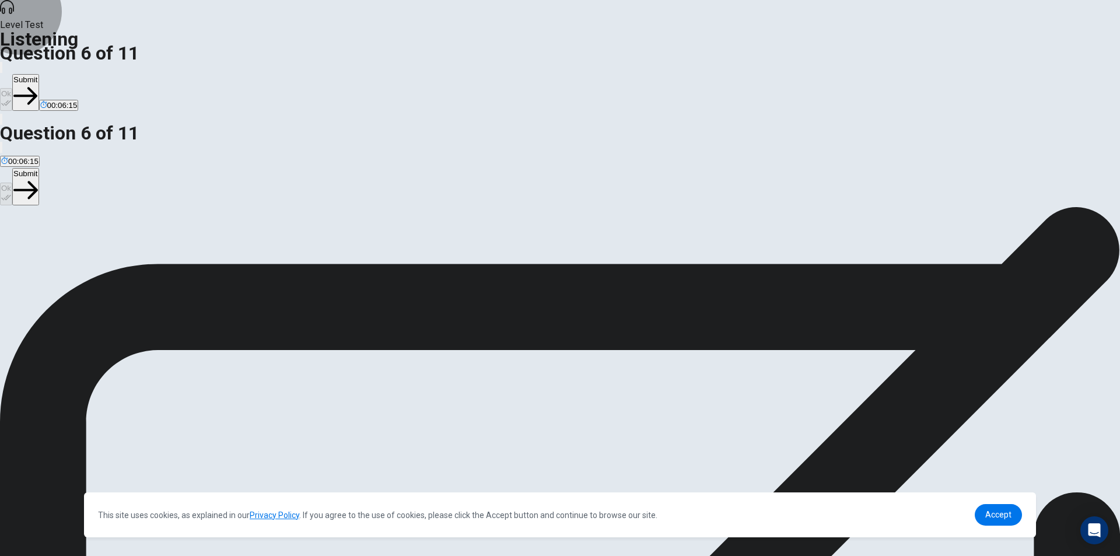
click at [39, 74] on button "Submit" at bounding box center [25, 92] width 26 height 37
click at [742, 60] on div "Ok Submit 00:06:15" at bounding box center [560, 86] width 1120 height 52
click at [255, 244] on span "Seeing what updates the developers will add." at bounding box center [177, 248] width 156 height 9
click at [11, 98] on icon "button" at bounding box center [6, 103] width 10 height 10
click at [39, 74] on button "Submit" at bounding box center [25, 92] width 26 height 37
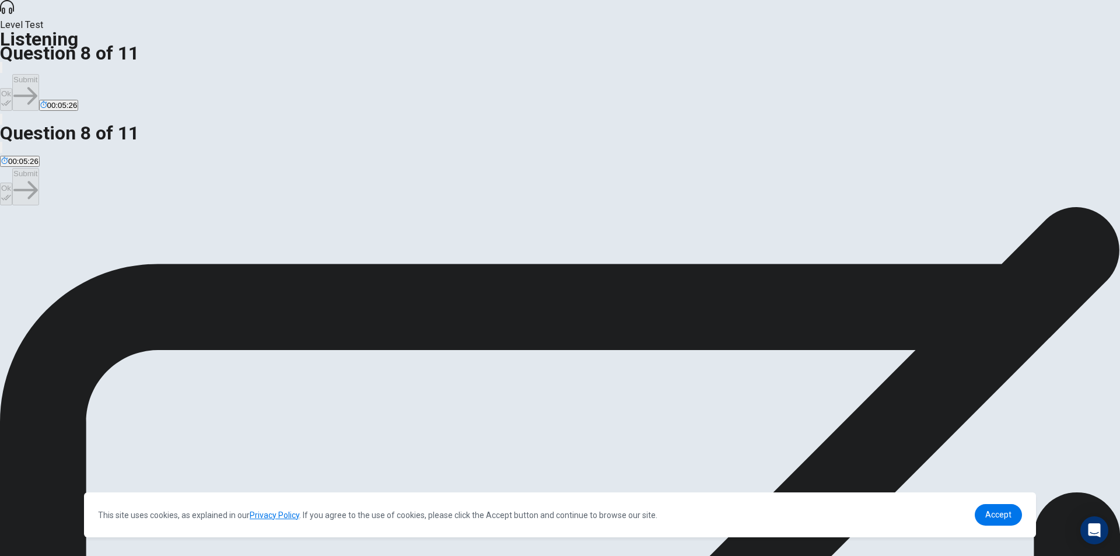
click at [280, 244] on span "They are enjoying it and are eager to continue playing." at bounding box center [186, 248] width 188 height 9
click at [12, 88] on button "Ok" at bounding box center [6, 99] width 12 height 23
click at [39, 74] on button "Submit" at bounding box center [25, 92] width 26 height 37
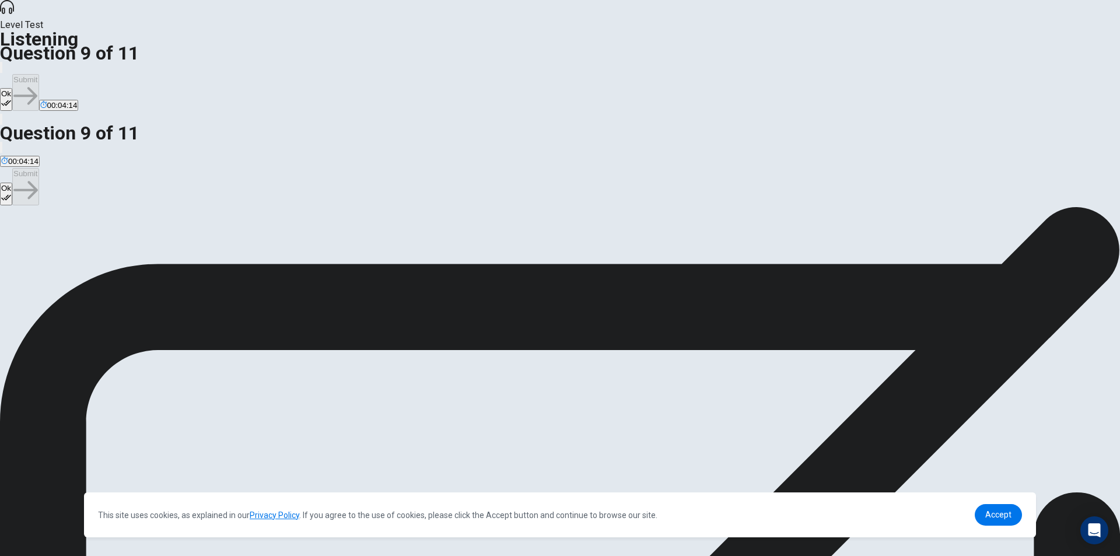
click at [12, 88] on button "Ok" at bounding box center [6, 99] width 12 height 23
click at [39, 74] on button "Submit" at bounding box center [25, 92] width 26 height 37
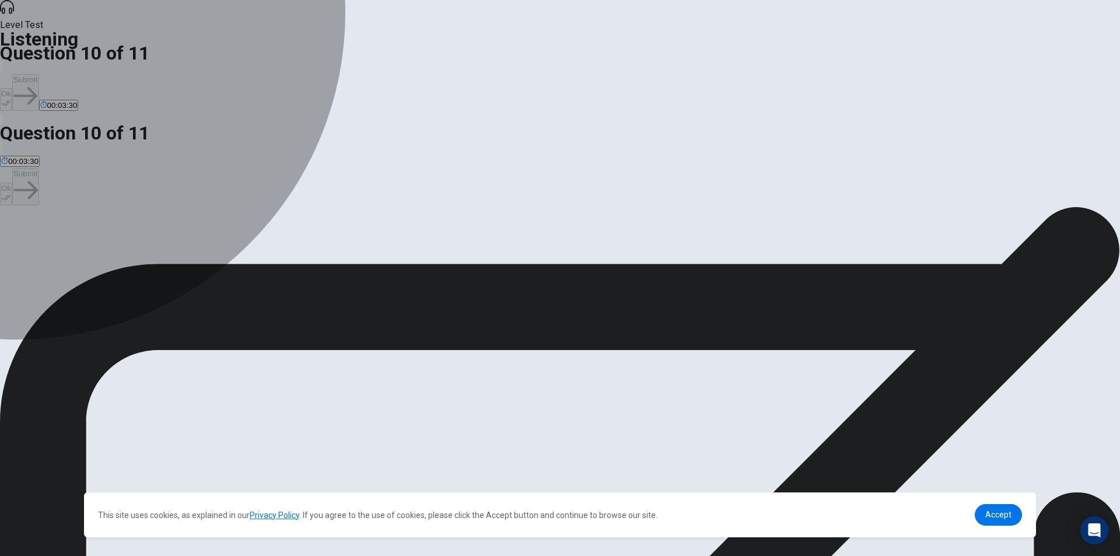
click at [180, 236] on div "B" at bounding box center [141, 240] width 77 height 9
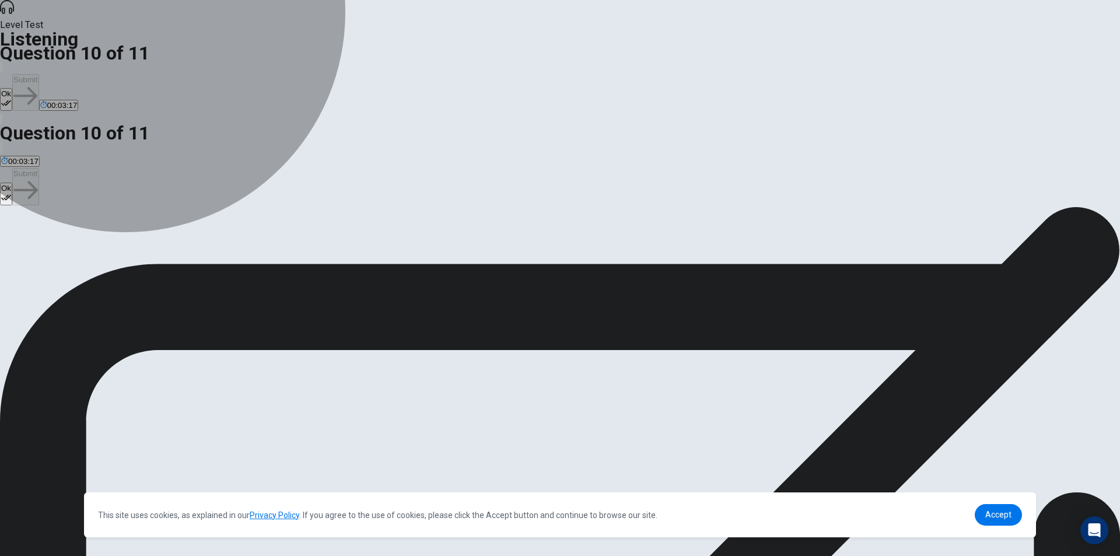
click at [100, 244] on span "The soundtrack of the game." at bounding box center [50, 248] width 99 height 9
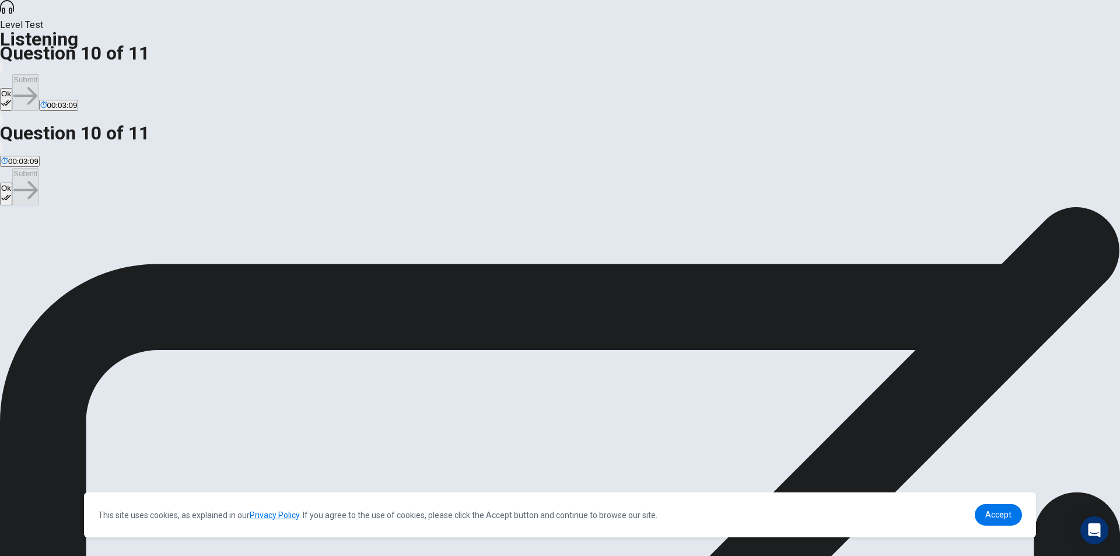
click at [181, 235] on button "B The multiplayer mode." at bounding box center [141, 245] width 79 height 20
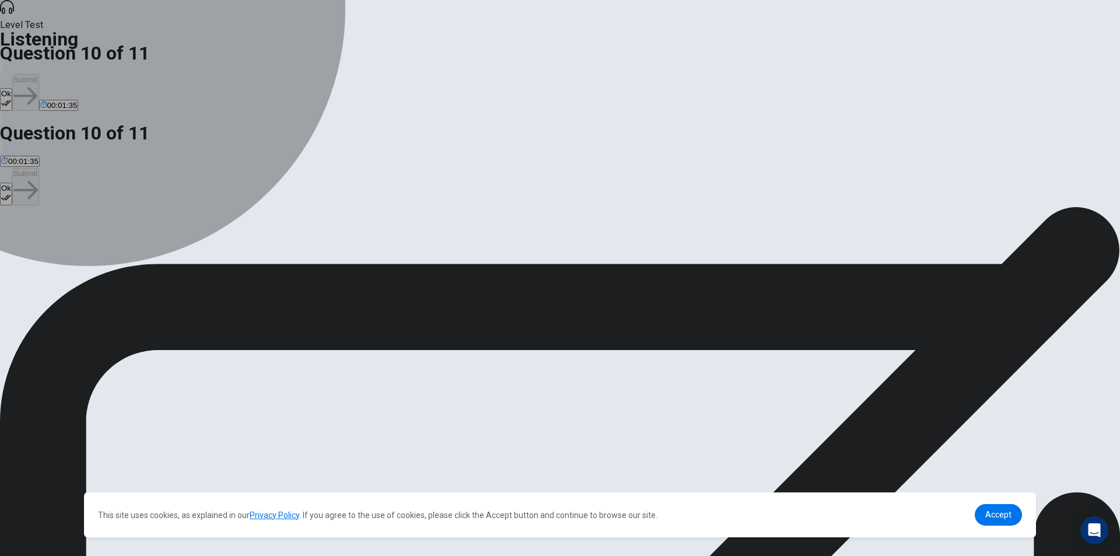
click at [100, 244] on span "The soundtrack of the game." at bounding box center [50, 248] width 99 height 9
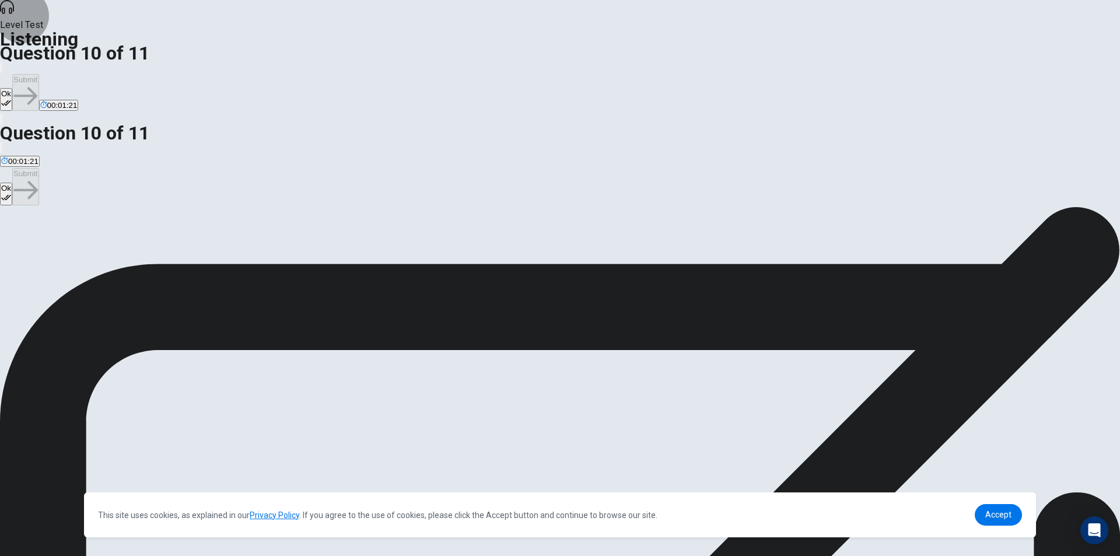
click at [12, 88] on button "Ok" at bounding box center [6, 99] width 12 height 23
click at [39, 74] on button "Submit" at bounding box center [25, 92] width 26 height 37
click at [484, 253] on span "Discovering what happens next in the storyline after a plot twist." at bounding box center [500, 248] width 219 height 9
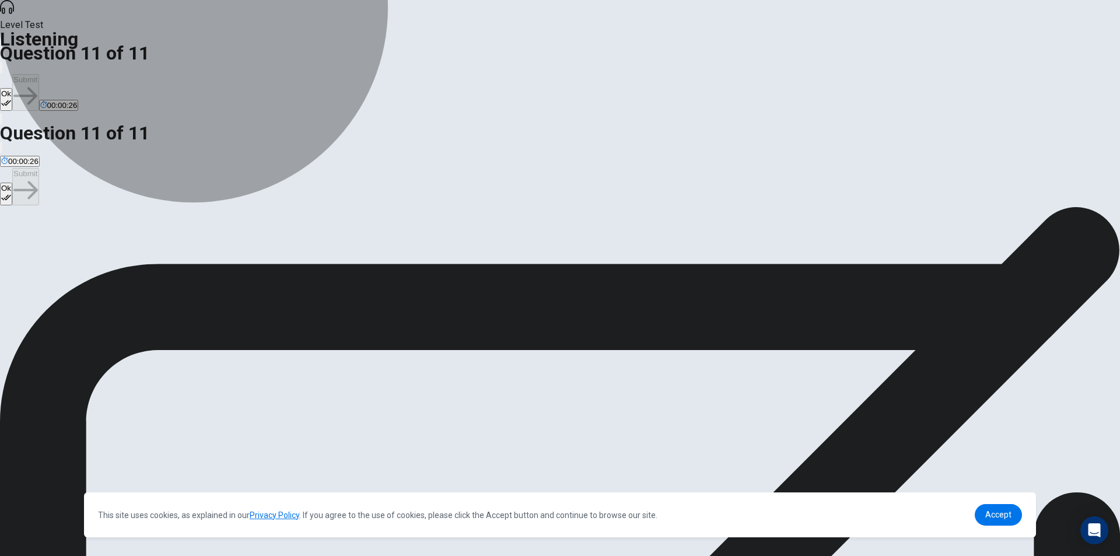
click at [169, 244] on span "Unlocking more character customization options." at bounding box center [84, 248] width 167 height 9
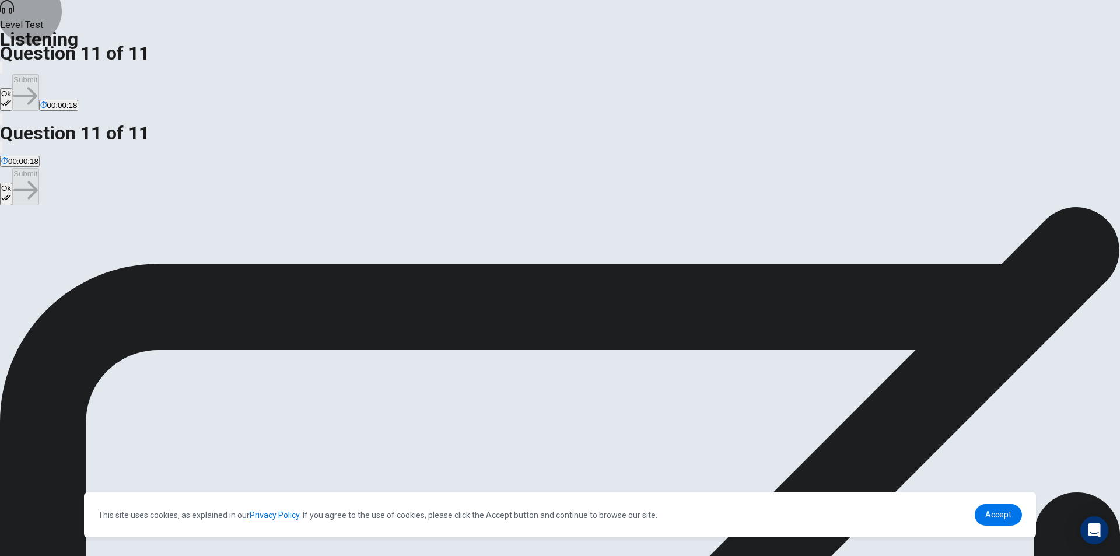
click at [11, 100] on icon "button" at bounding box center [6, 103] width 10 height 6
click at [702, 60] on div "Ok Submit 00:00:18" at bounding box center [560, 86] width 1120 height 52
click at [39, 74] on button "Submit" at bounding box center [25, 92] width 26 height 37
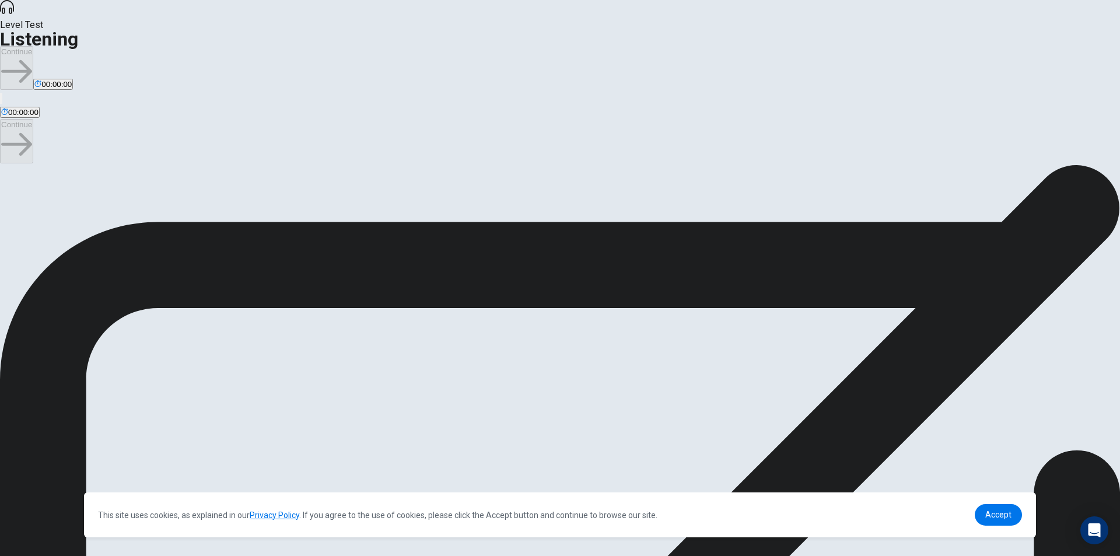
click at [739, 46] on div "Continue 00:00:00" at bounding box center [560, 68] width 1120 height 45
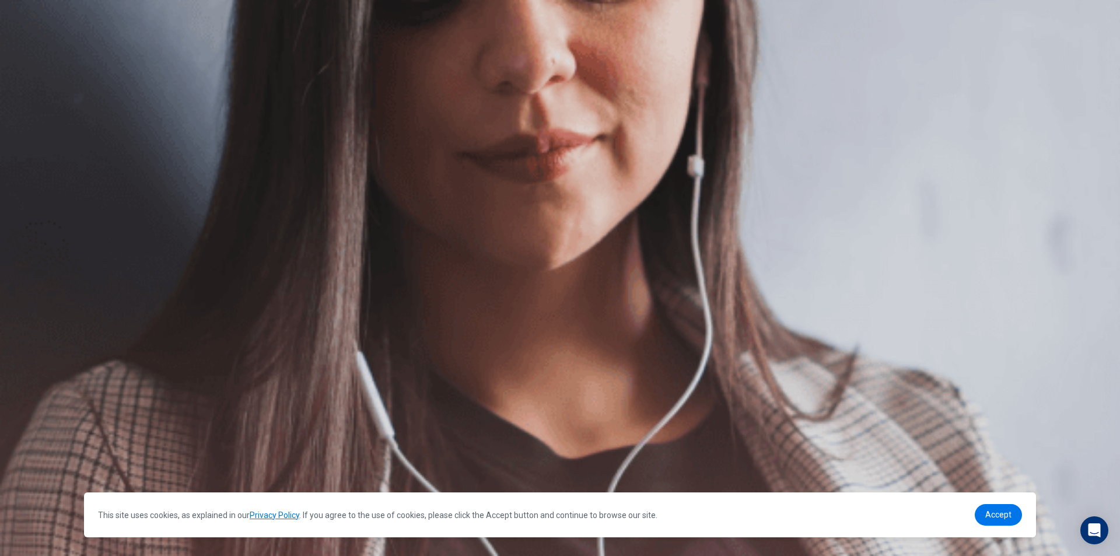
scroll to position [74, 0]
click at [33, 60] on button "Continue" at bounding box center [16, 82] width 33 height 44
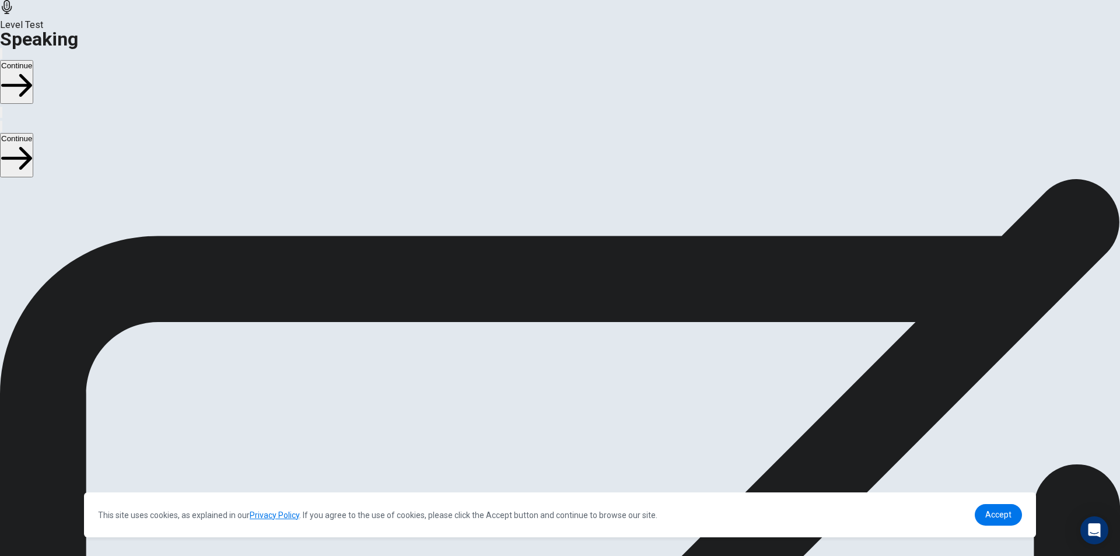
click at [581, 304] on div "Stop Recording" at bounding box center [560, 378] width 41 height 148
click at [578, 298] on div at bounding box center [560, 317] width 35 height 39
click at [544, 347] on icon "Record Again" at bounding box center [544, 347] width 0 height 0
click at [578, 298] on icon at bounding box center [560, 315] width 35 height 35
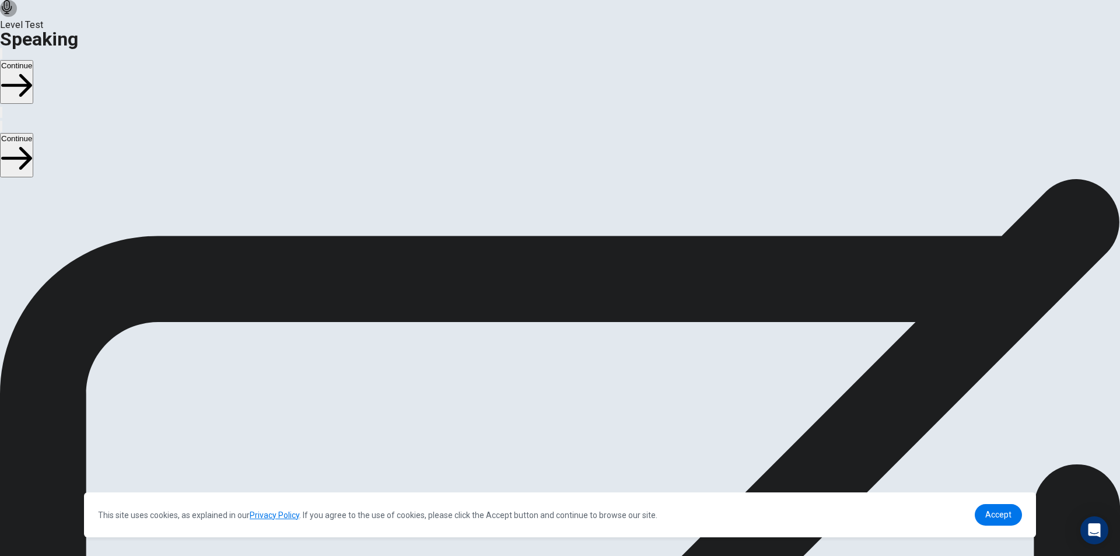
click at [547, 338] on button "Play Audio" at bounding box center [546, 343] width 2 height 11
click at [546, 347] on icon "Play Audio" at bounding box center [546, 347] width 0 height 0
click at [568, 298] on icon at bounding box center [555, 315] width 25 height 35
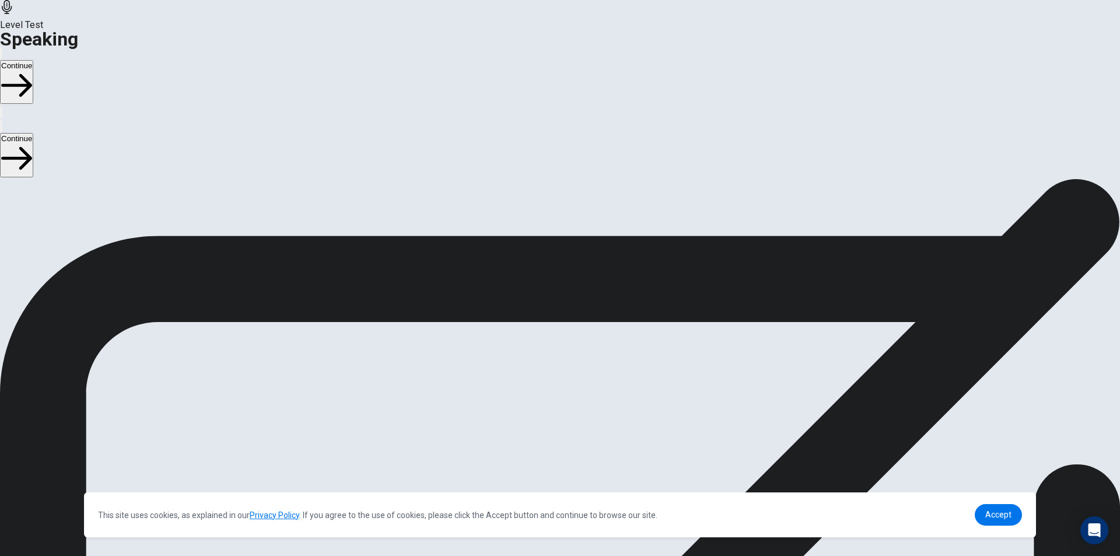
click at [546, 347] on icon "Play Audio" at bounding box center [546, 347] width 0 height 0
click at [33, 60] on button "Continue" at bounding box center [16, 82] width 33 height 44
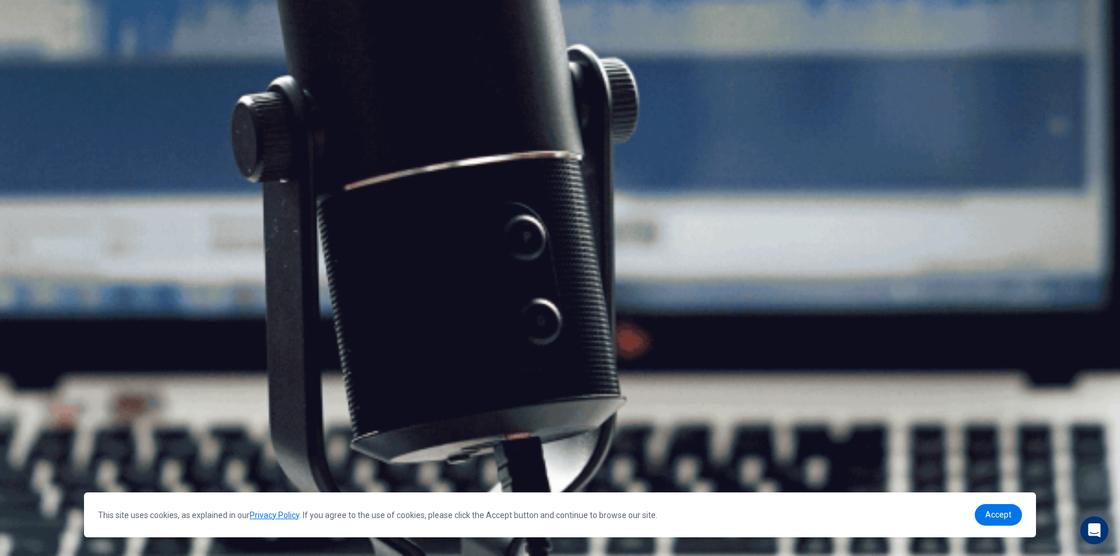
click at [33, 60] on button "Continue" at bounding box center [16, 82] width 33 height 44
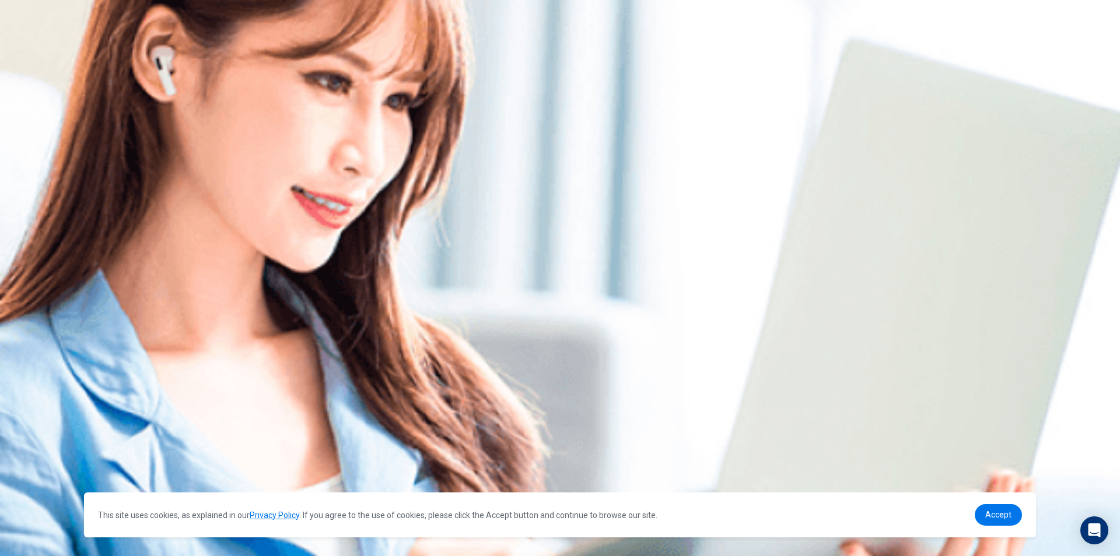
scroll to position [0, 0]
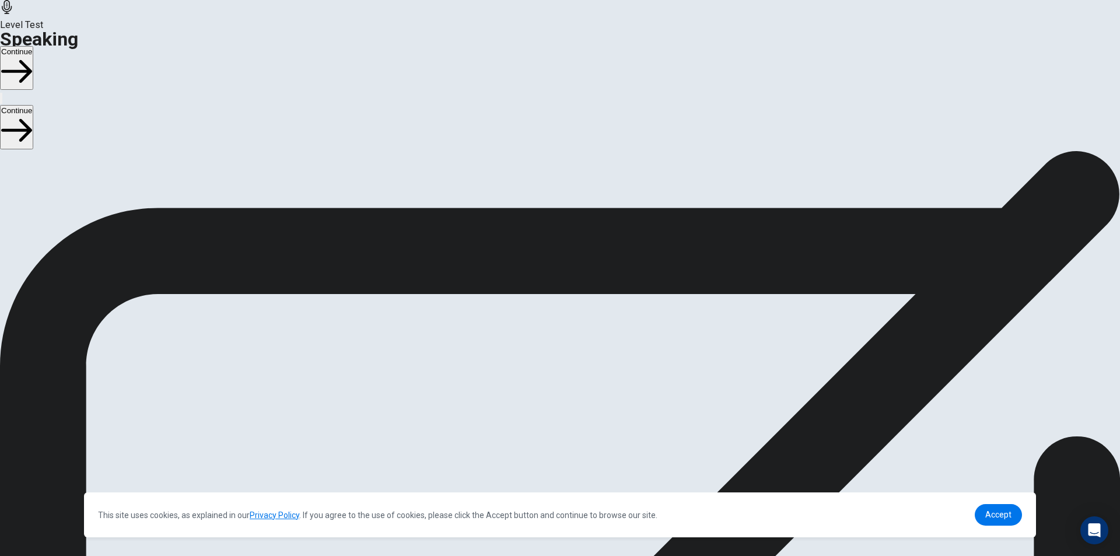
click at [33, 46] on button "Continue" at bounding box center [16, 68] width 33 height 44
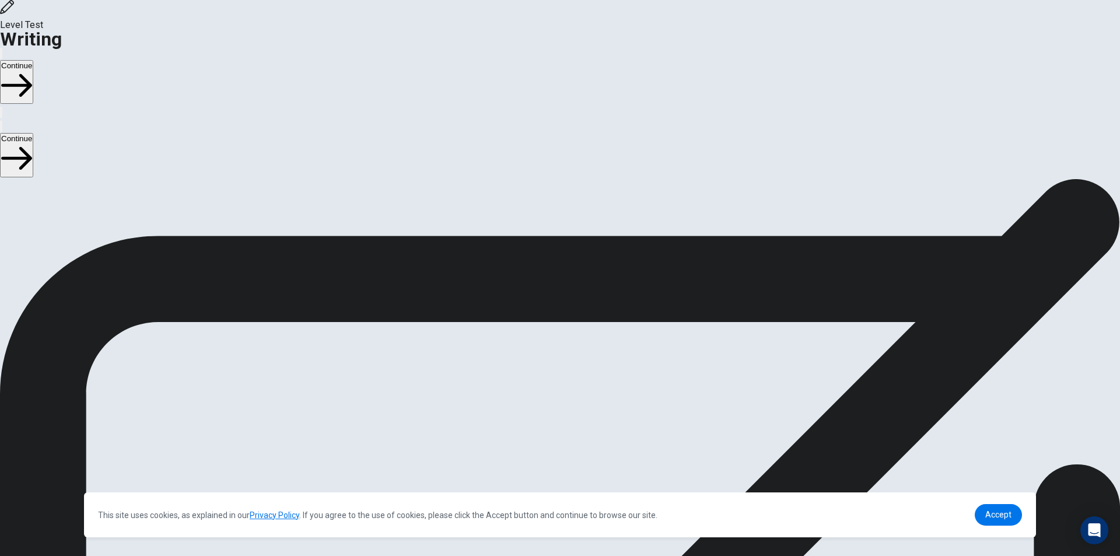
click at [33, 60] on button "Continue" at bounding box center [16, 82] width 33 height 44
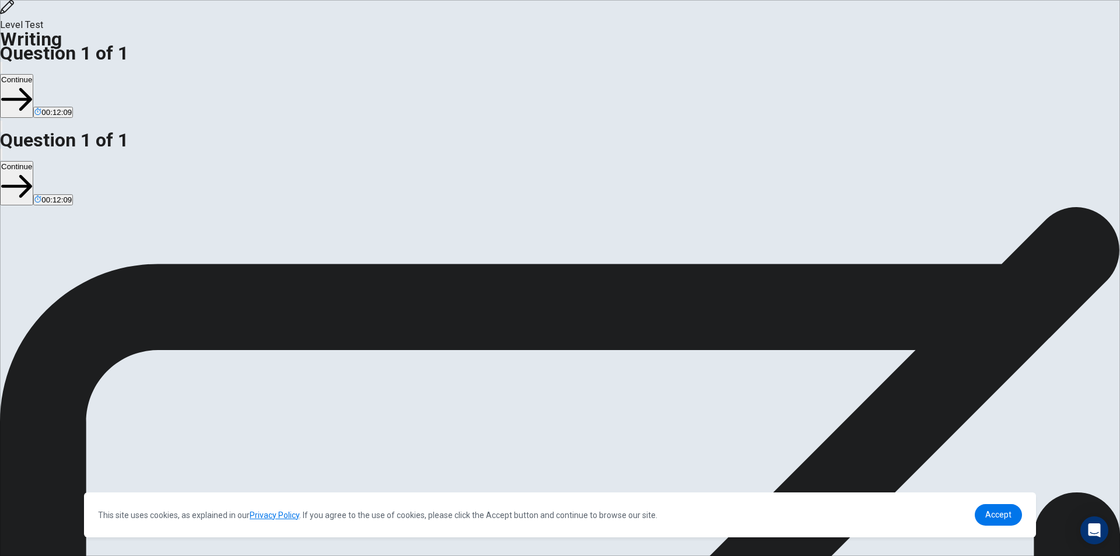
drag, startPoint x: 883, startPoint y: 213, endPoint x: 851, endPoint y: 215, distance: 32.1
drag, startPoint x: 806, startPoint y: 233, endPoint x: 848, endPoint y: 217, distance: 45.4
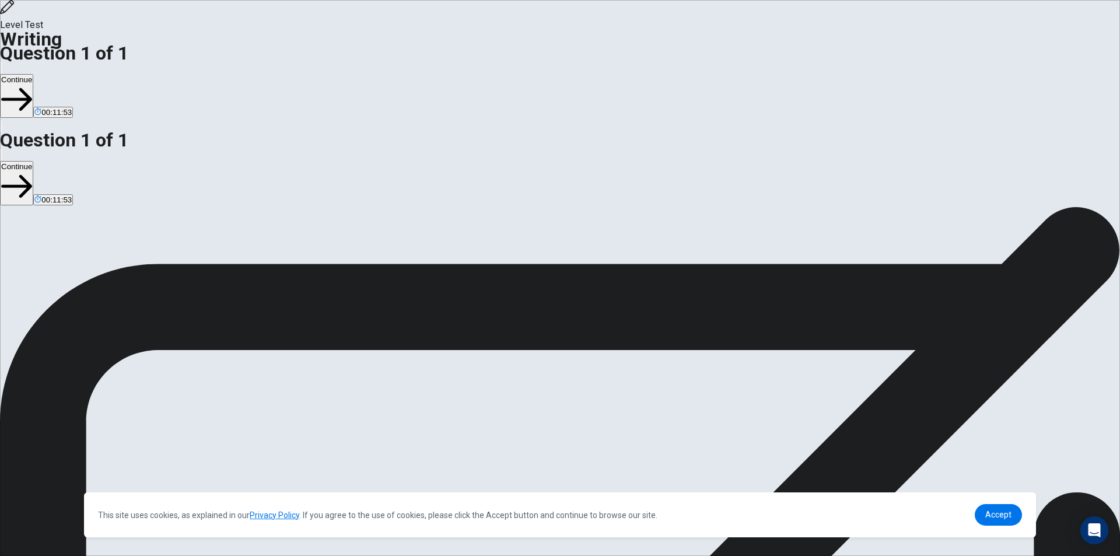
drag, startPoint x: 664, startPoint y: 224, endPoint x: 631, endPoint y: 230, distance: 33.9
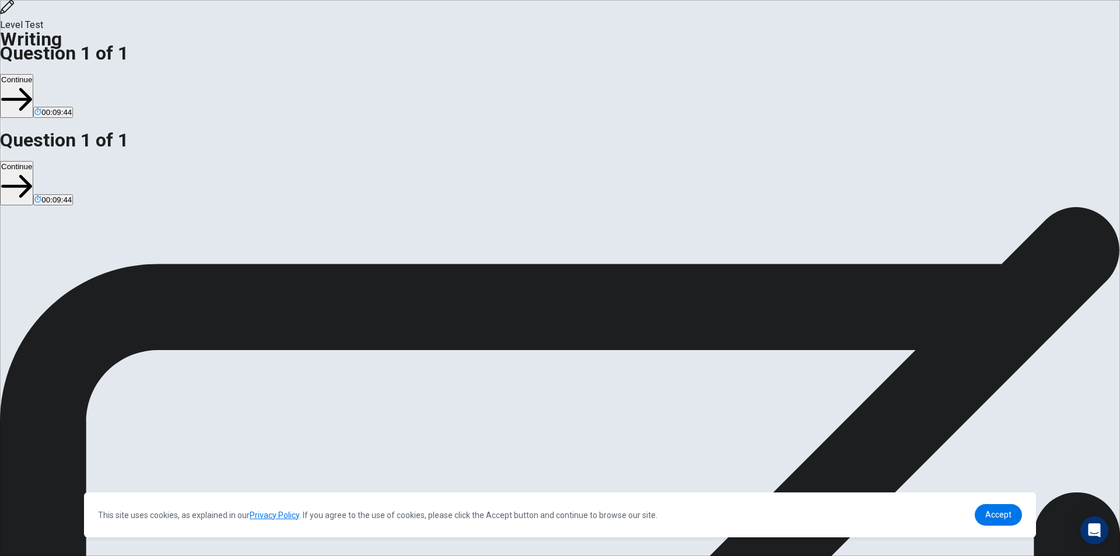
drag, startPoint x: 684, startPoint y: 197, endPoint x: 659, endPoint y: 197, distance: 25.7
drag, startPoint x: 784, startPoint y: 265, endPoint x: 732, endPoint y: 265, distance: 51.9
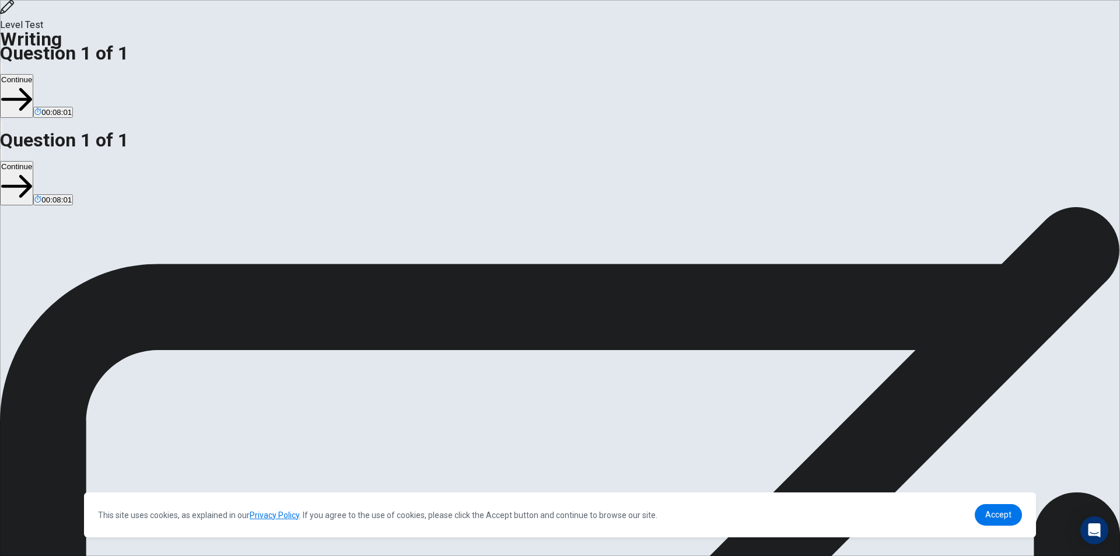
drag, startPoint x: 630, startPoint y: 120, endPoint x: 669, endPoint y: 121, distance: 38.5
drag, startPoint x: 671, startPoint y: 133, endPoint x: 684, endPoint y: 134, distance: 13.4
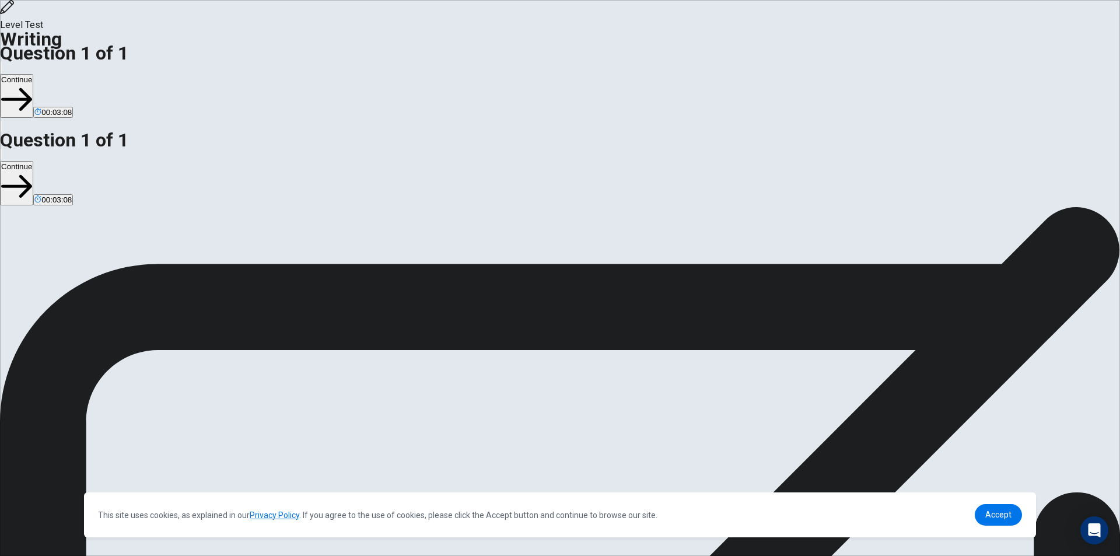
drag, startPoint x: 669, startPoint y: 134, endPoint x: 727, endPoint y: 135, distance: 57.8
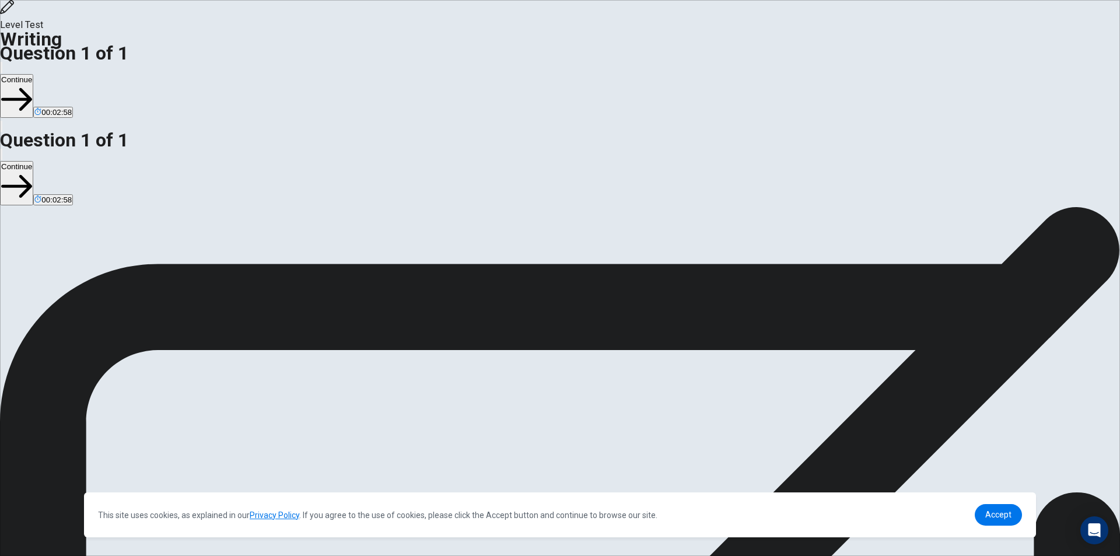
drag, startPoint x: 756, startPoint y: 134, endPoint x: 743, endPoint y: 134, distance: 12.3
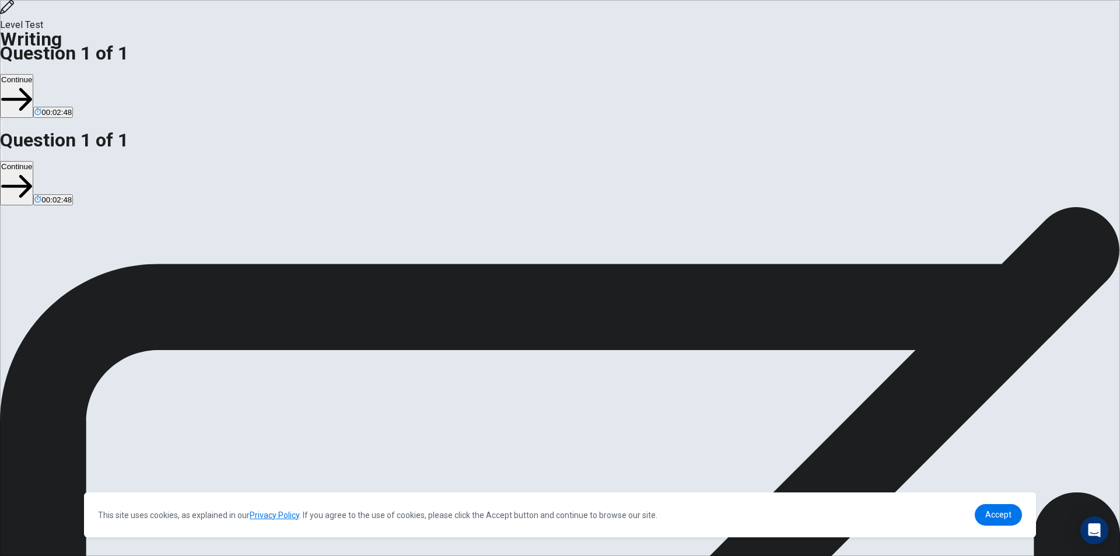
type textarea "**********"
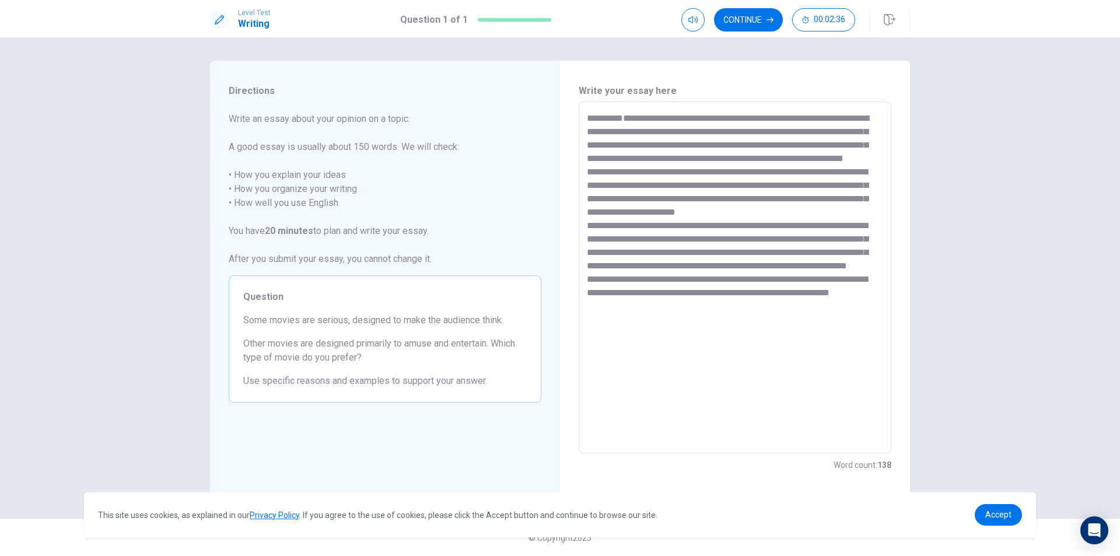
click at [726, 146] on textarea at bounding box center [735, 277] width 296 height 333
drag, startPoint x: 726, startPoint y: 146, endPoint x: 768, endPoint y: 159, distance: 43.8
click at [726, 146] on textarea at bounding box center [735, 277] width 296 height 333
drag, startPoint x: 724, startPoint y: 146, endPoint x: 643, endPoint y: 141, distance: 81.3
click at [643, 141] on textarea at bounding box center [735, 277] width 296 height 333
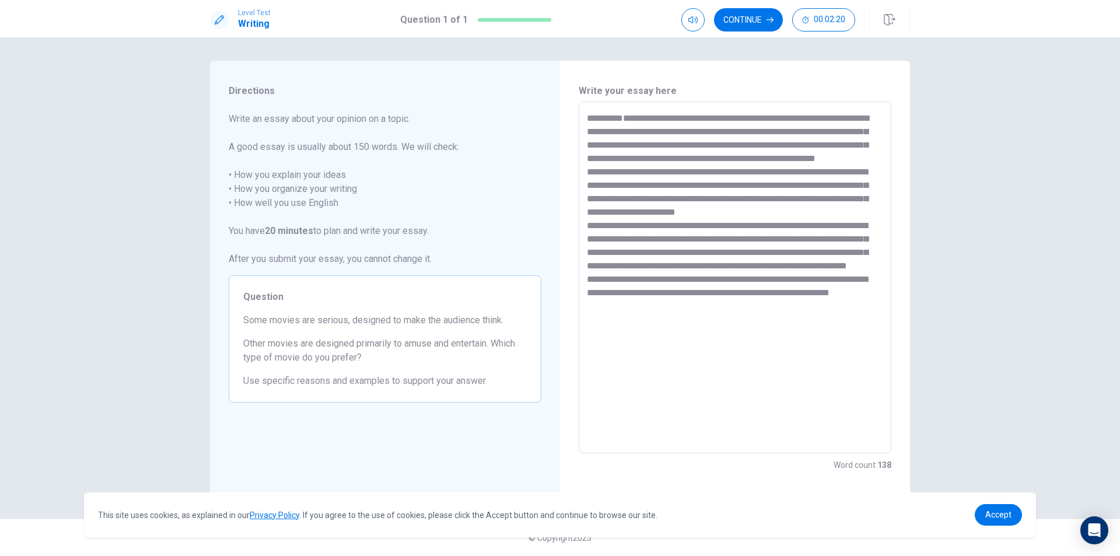
drag, startPoint x: 839, startPoint y: 147, endPoint x: 774, endPoint y: 146, distance: 65.4
click at [774, 146] on textarea at bounding box center [735, 277] width 296 height 333
drag, startPoint x: 774, startPoint y: 146, endPoint x: 757, endPoint y: 144, distance: 16.6
click at [774, 146] on textarea at bounding box center [735, 277] width 296 height 333
click at [747, 145] on textarea at bounding box center [735, 277] width 296 height 333
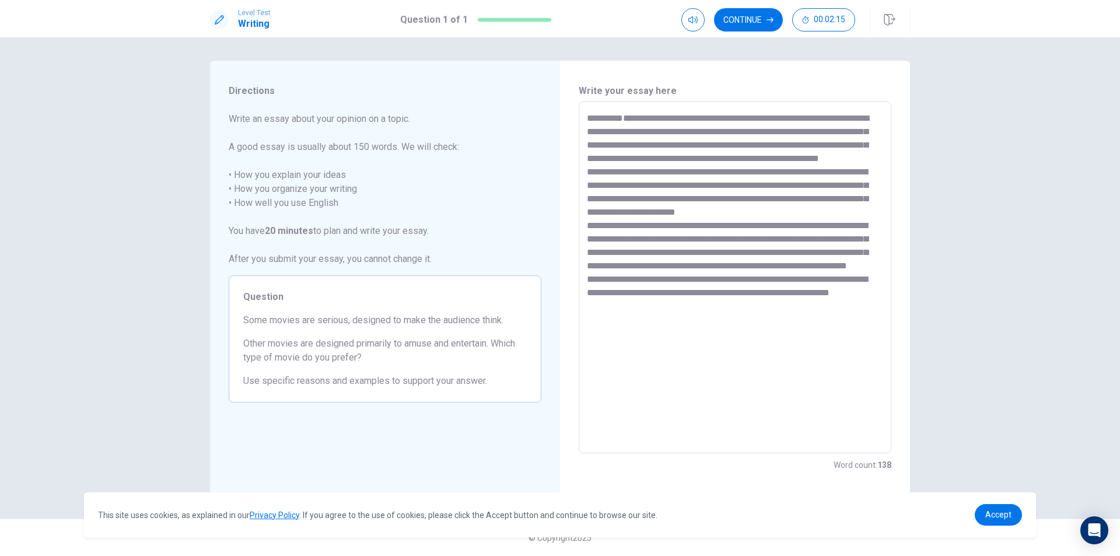
drag, startPoint x: 839, startPoint y: 146, endPoint x: 775, endPoint y: 148, distance: 63.0
click at [775, 148] on textarea at bounding box center [735, 277] width 296 height 333
click at [694, 161] on textarea "**********" at bounding box center [735, 277] width 296 height 333
click at [698, 161] on textarea "**********" at bounding box center [735, 277] width 296 height 333
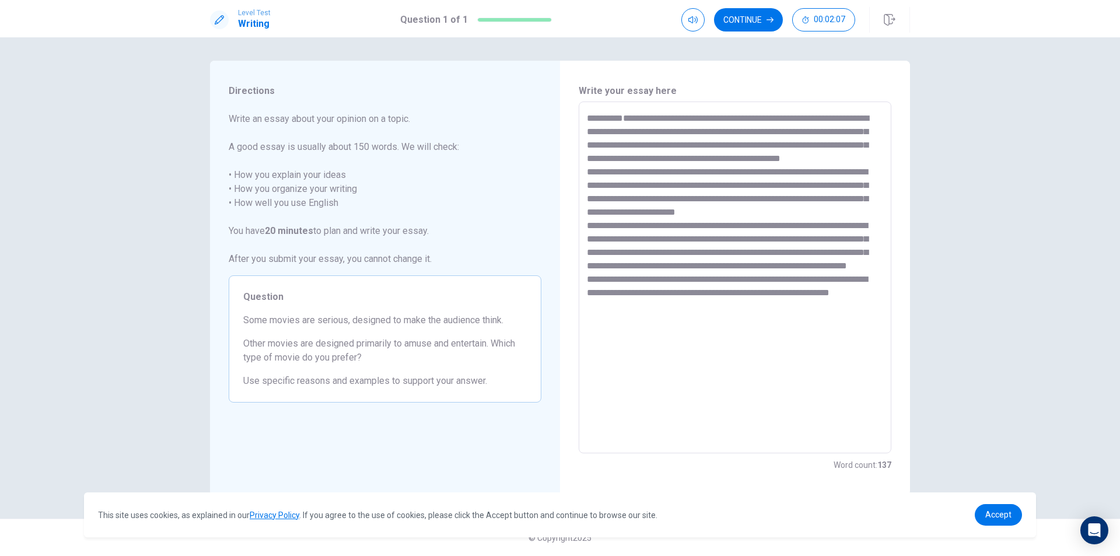
click at [698, 161] on textarea "**********" at bounding box center [735, 277] width 296 height 333
click at [695, 160] on textarea "**********" at bounding box center [735, 277] width 296 height 333
drag, startPoint x: 768, startPoint y: 159, endPoint x: 703, endPoint y: 158, distance: 65.9
click at [703, 158] on textarea at bounding box center [735, 277] width 296 height 333
click at [725, 264] on textarea at bounding box center [735, 277] width 296 height 333
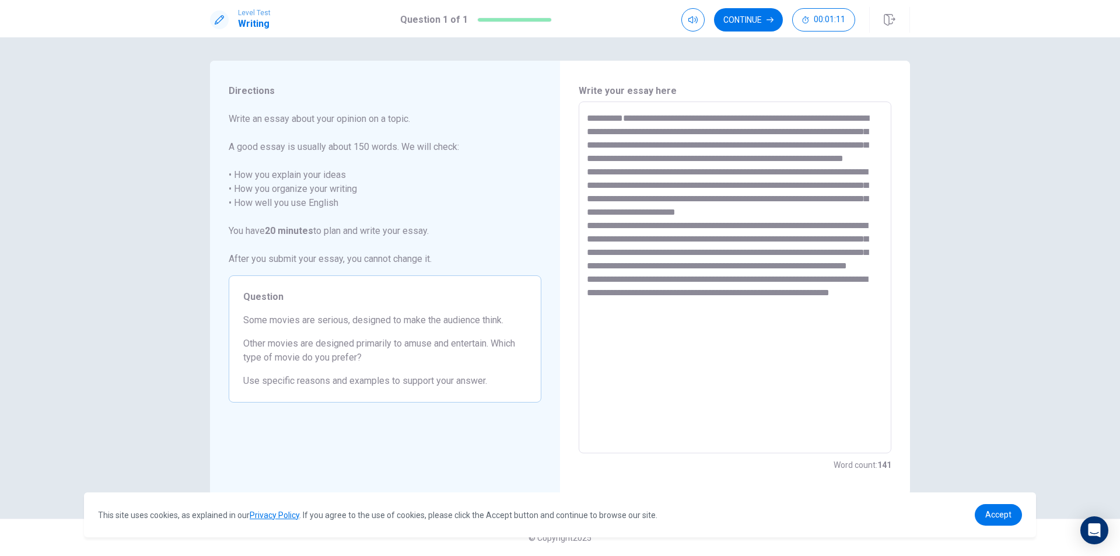
click at [725, 264] on textarea at bounding box center [735, 277] width 296 height 333
click at [774, 353] on textarea at bounding box center [735, 277] width 296 height 333
click at [687, 185] on textarea at bounding box center [735, 277] width 296 height 333
click at [739, 174] on textarea at bounding box center [735, 277] width 296 height 333
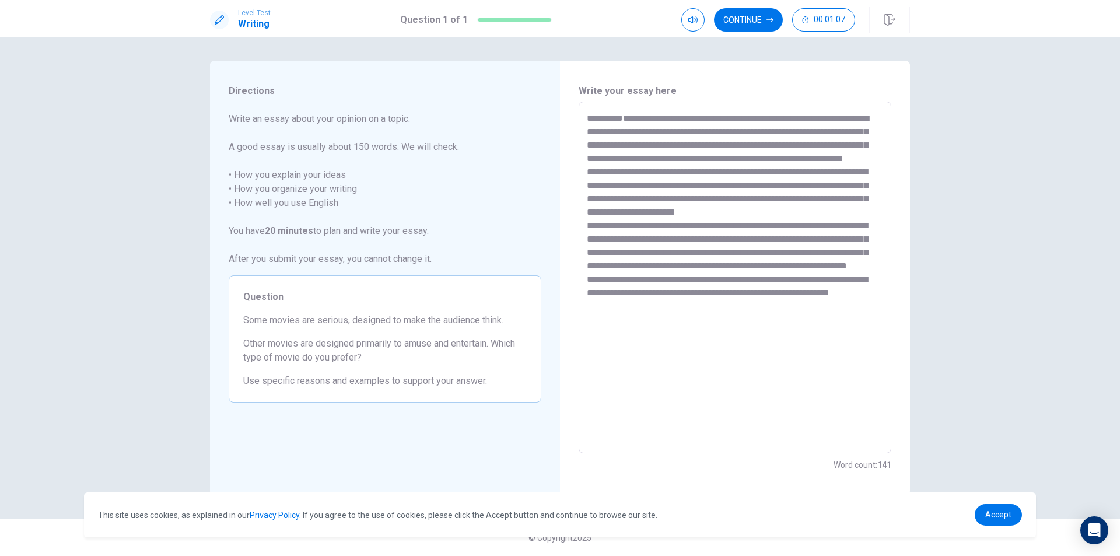
click at [733, 172] on textarea at bounding box center [735, 277] width 296 height 333
click at [737, 174] on textarea at bounding box center [735, 277] width 296 height 333
click at [737, 172] on textarea at bounding box center [735, 277] width 296 height 333
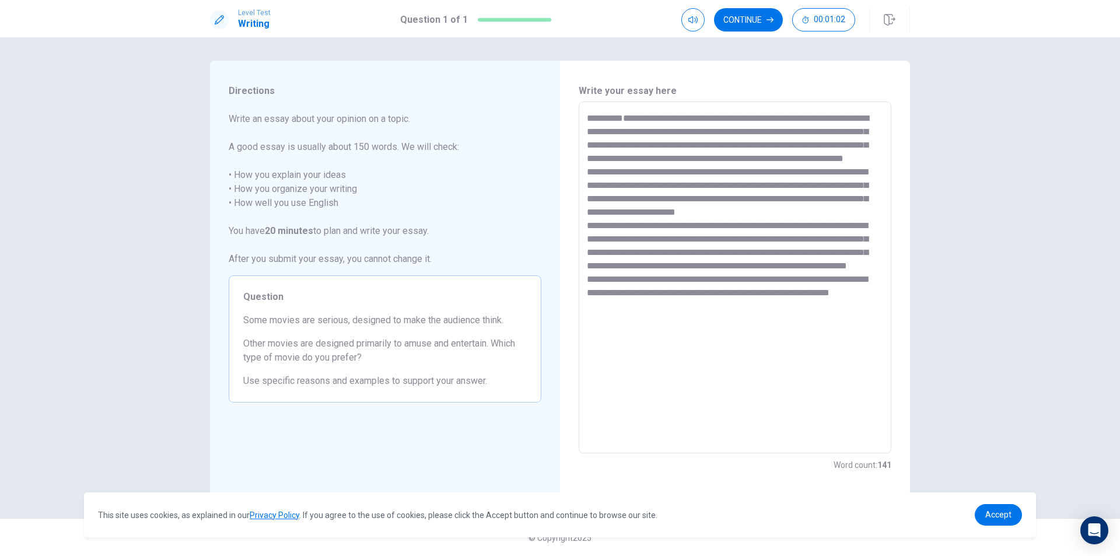
click at [714, 361] on textarea at bounding box center [735, 277] width 296 height 333
click at [653, 337] on textarea at bounding box center [735, 277] width 296 height 333
click at [759, 341] on textarea at bounding box center [735, 277] width 296 height 333
click at [789, 335] on textarea at bounding box center [735, 277] width 296 height 333
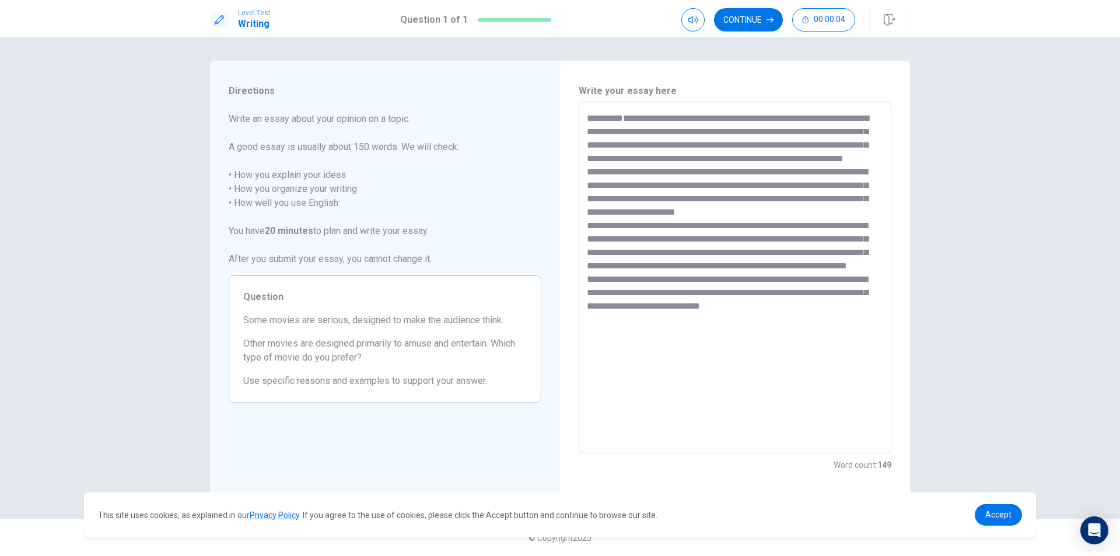
click at [789, 335] on textarea at bounding box center [735, 277] width 296 height 333
click at [804, 347] on textarea at bounding box center [735, 277] width 296 height 333
click at [819, 333] on textarea at bounding box center [735, 277] width 296 height 333
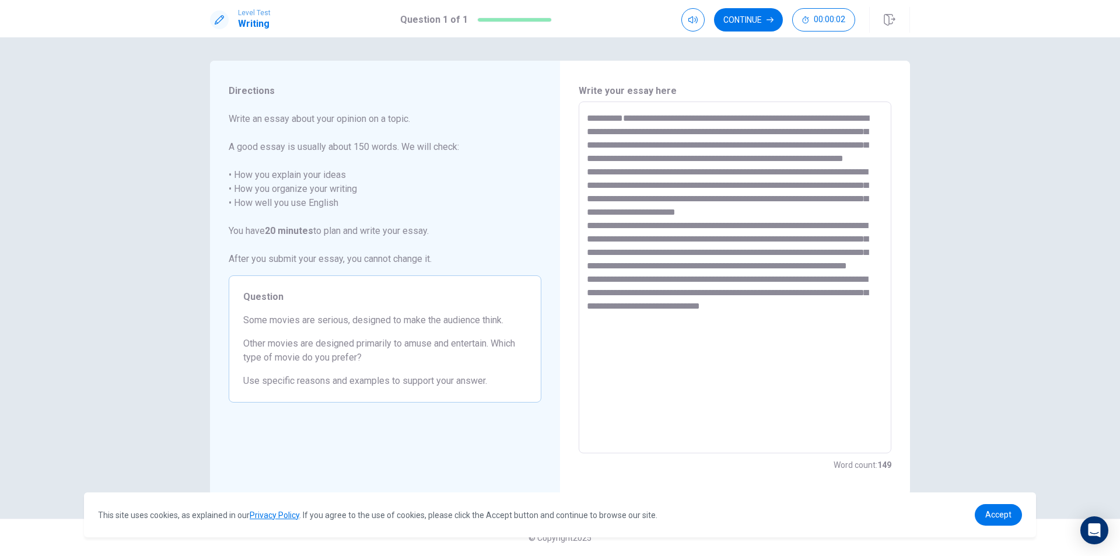
click at [819, 333] on textarea at bounding box center [735, 277] width 296 height 333
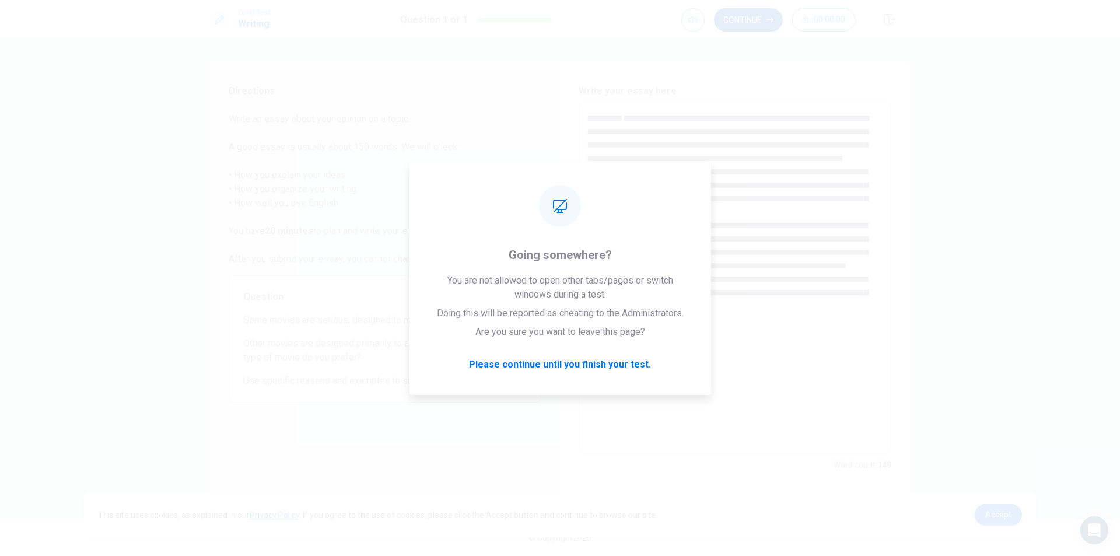
type textarea "**********"
drag, startPoint x: 768, startPoint y: 29, endPoint x: 766, endPoint y: 22, distance: 7.1
click at [766, 22] on button "Continue" at bounding box center [748, 19] width 69 height 23
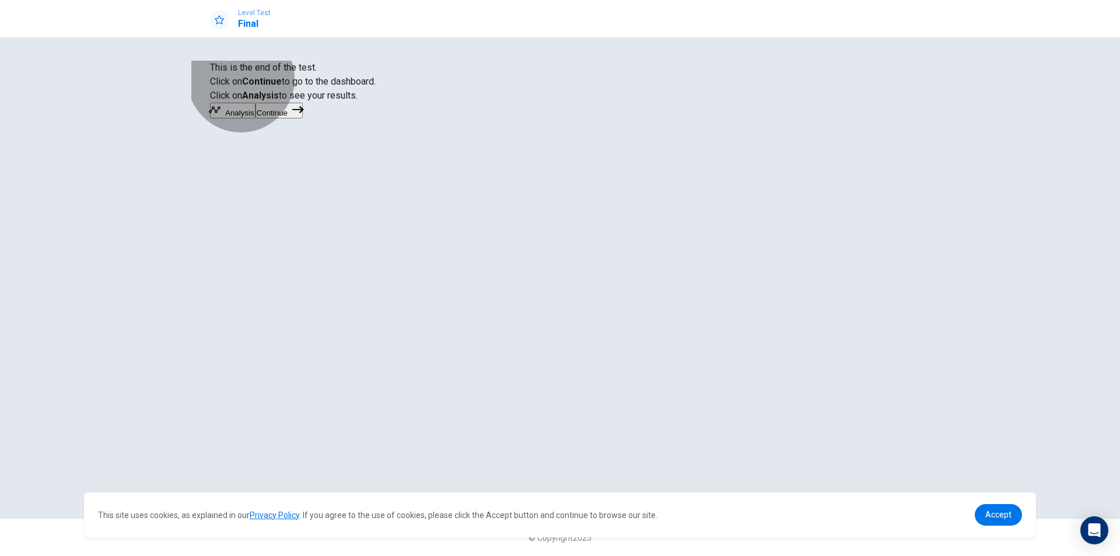
click at [303, 118] on button "Continue" at bounding box center [279, 111] width 47 height 16
